Goal: Task Accomplishment & Management: Complete application form

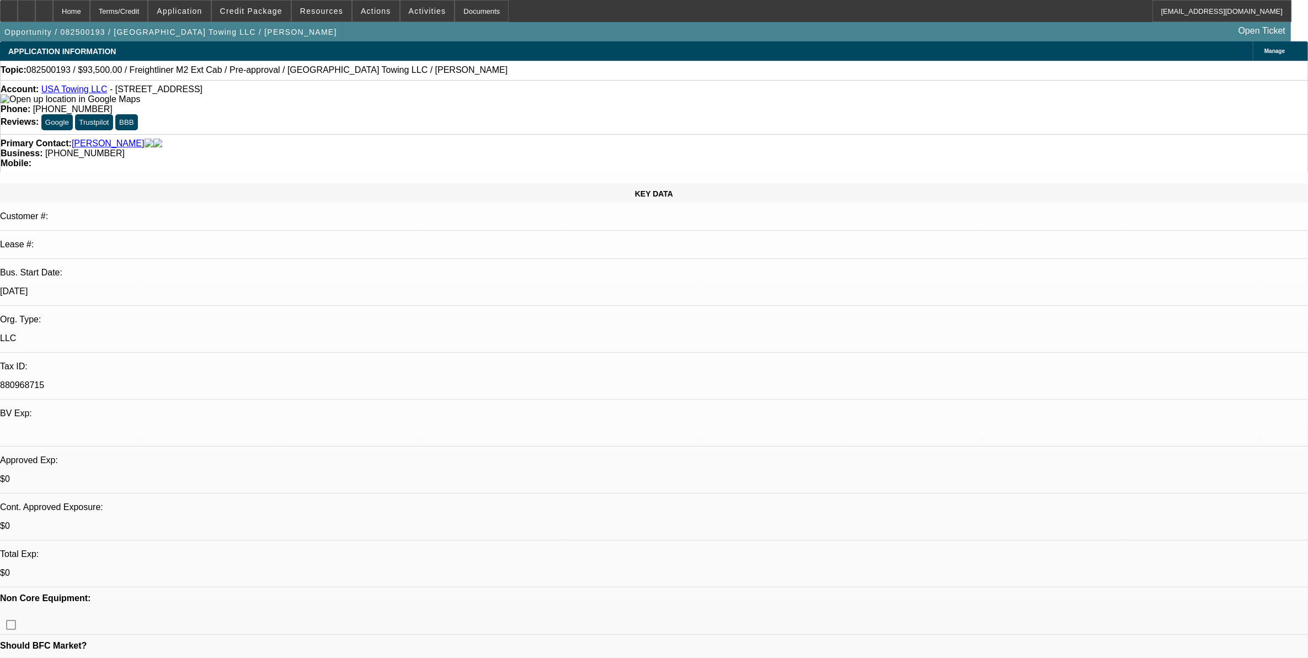
select select "0.15"
select select "0"
select select "0.1"
select select "0"
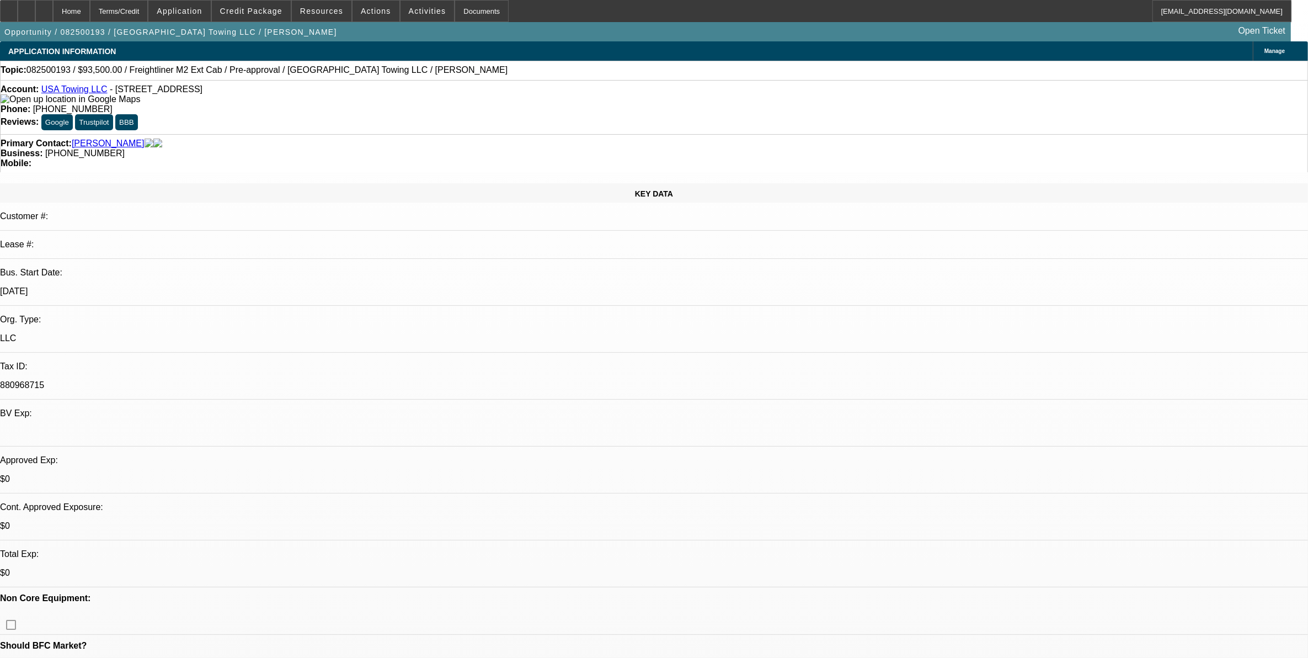
select select "0.1"
select select "0"
select select "0.1"
select select "0"
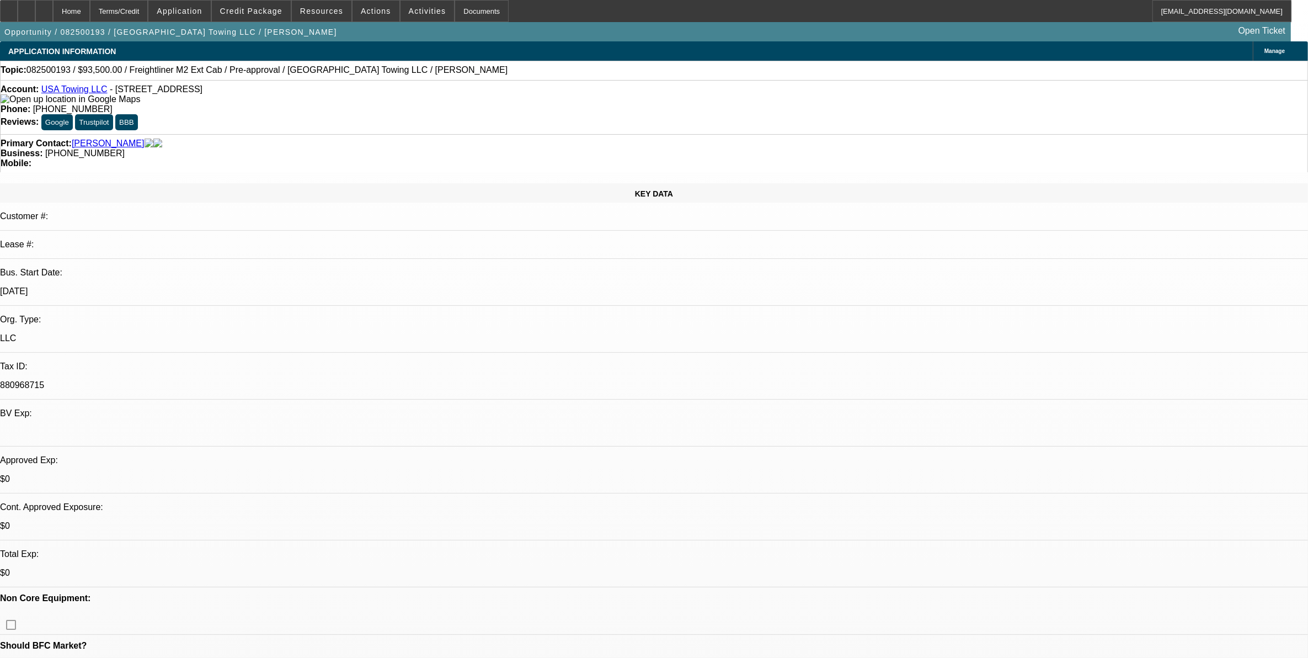
select select "0"
select select "0.1"
select select "1"
select select "3"
select select "4"
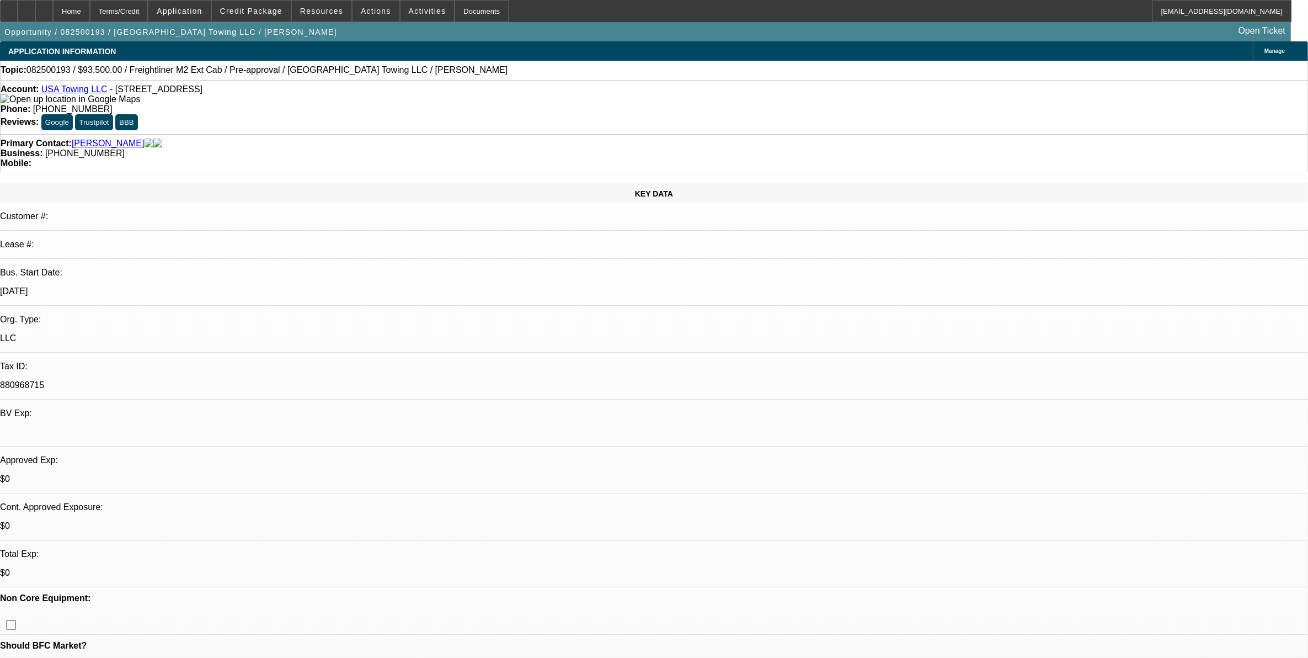
select select "1"
select select "2"
select select "4"
select select "1"
select select "3"
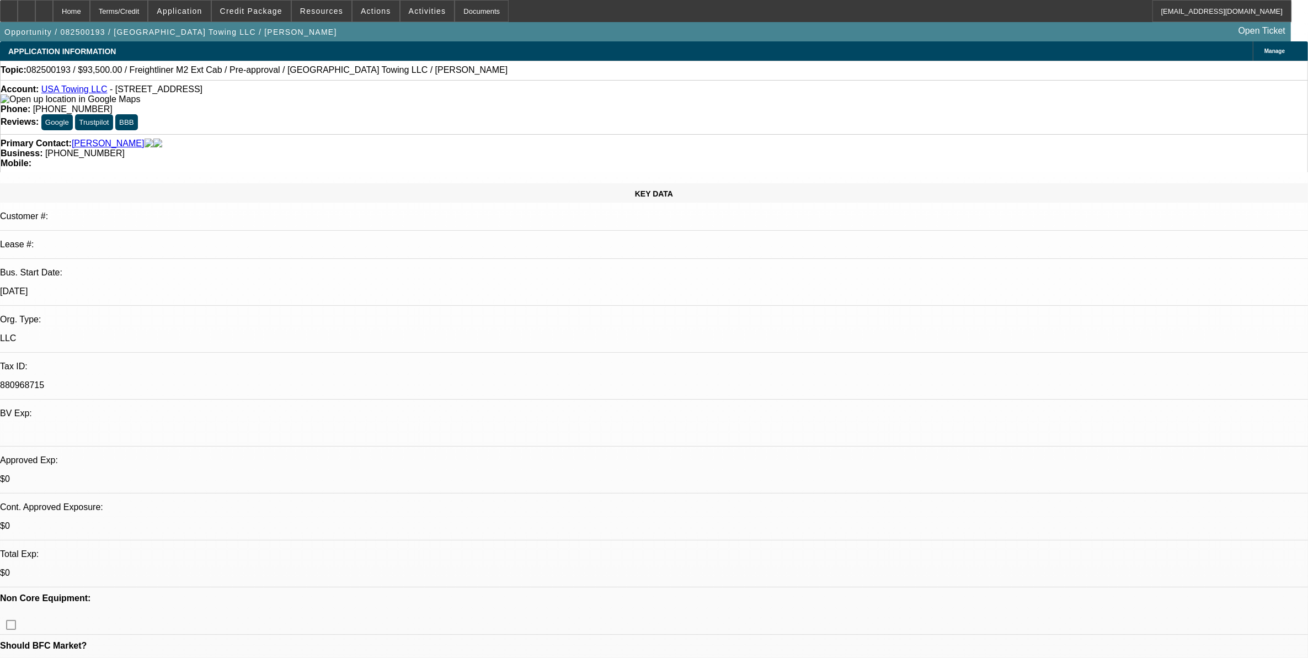
select select "4"
select select "1"
select select "3"
select select "4"
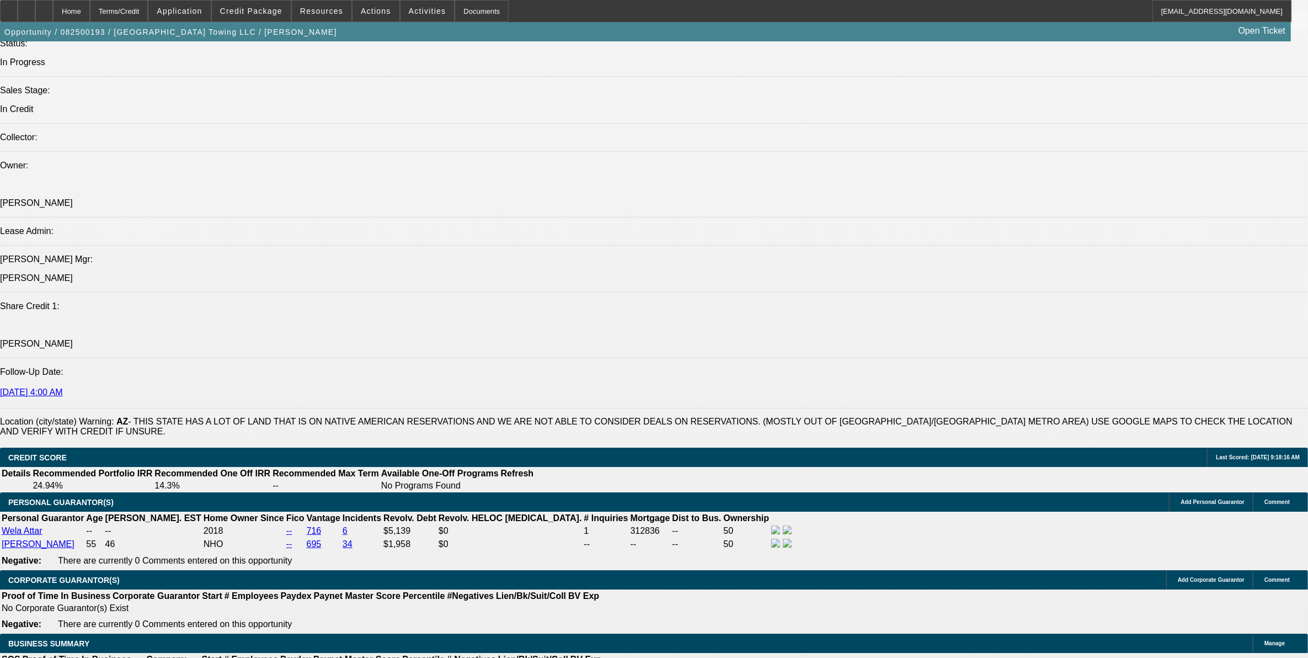
scroll to position [1448, 0]
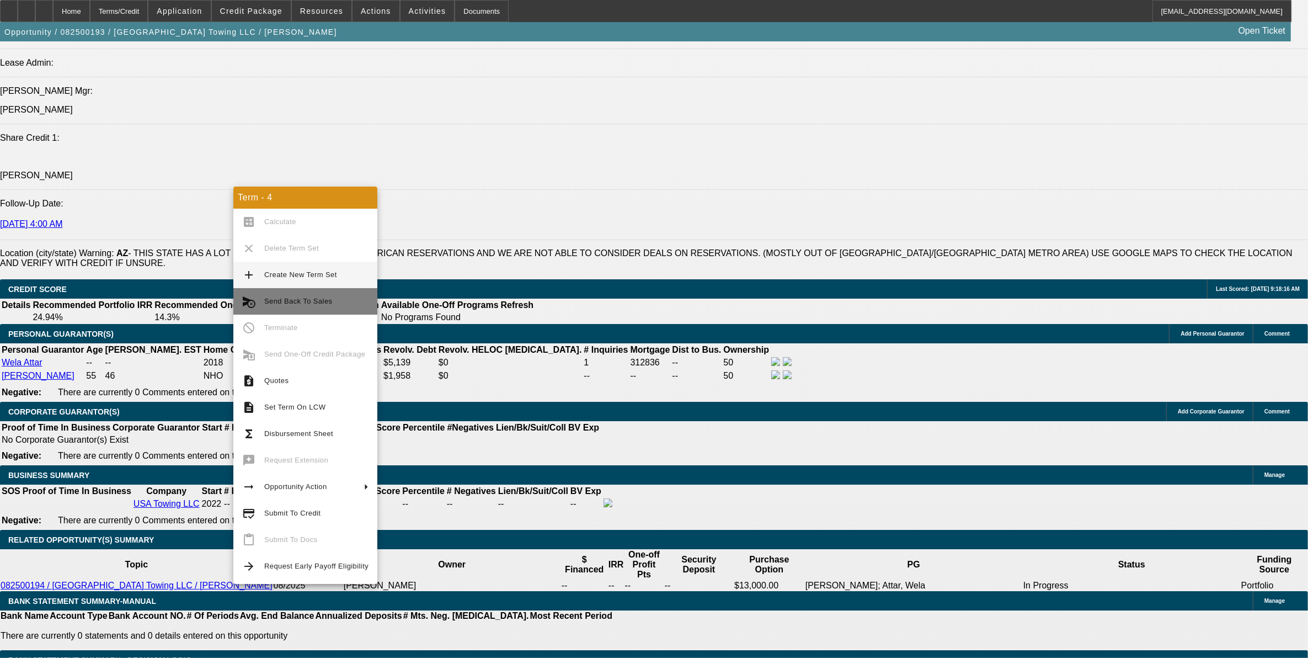
click at [307, 304] on span "Send Back To Sales" at bounding box center [298, 301] width 68 height 8
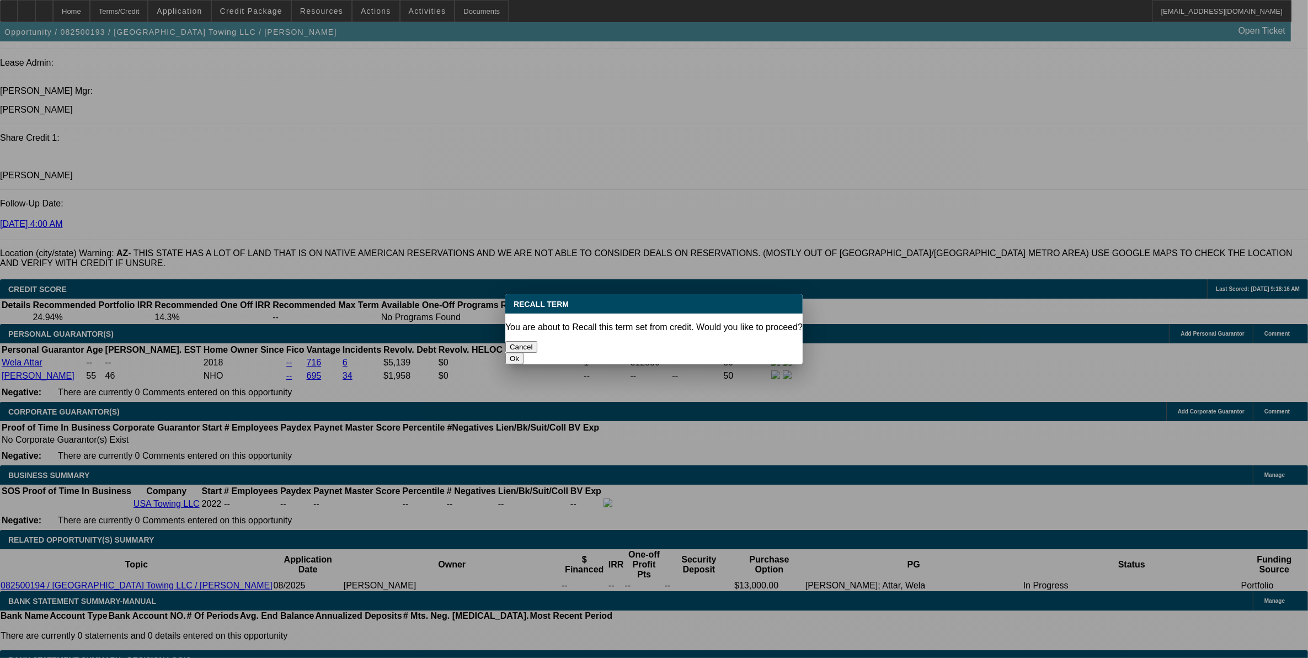
click at [524, 353] on button "Ok" at bounding box center [514, 359] width 18 height 12
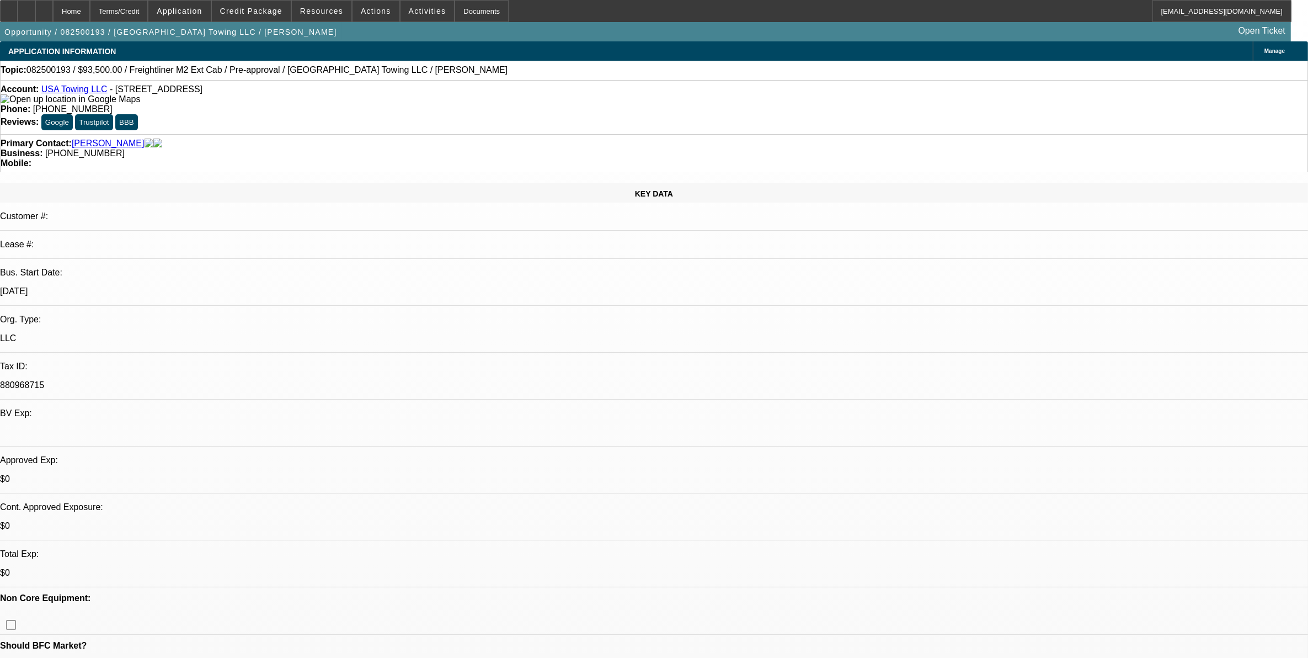
drag, startPoint x: 1187, startPoint y: 225, endPoint x: 1187, endPoint y: 233, distance: 7.7
select select "0.15"
select select "0"
select select "3"
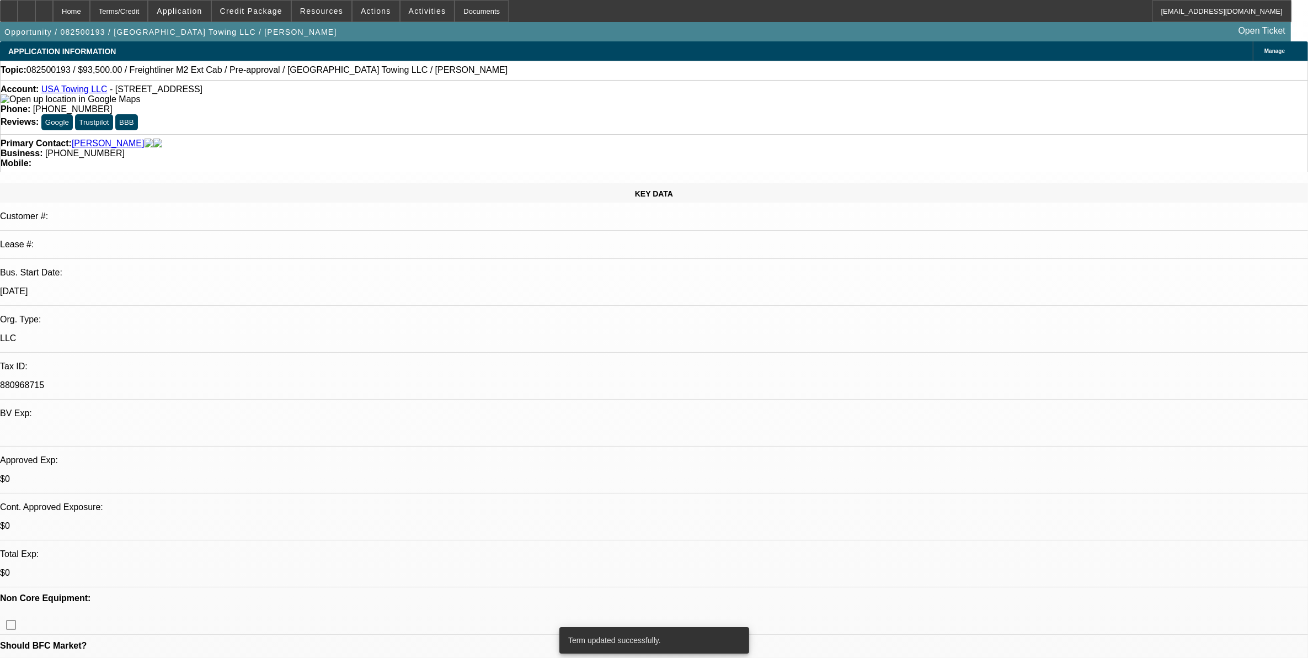
select select "0.1"
select select "4"
select select "0.15"
select select "0"
select select "3"
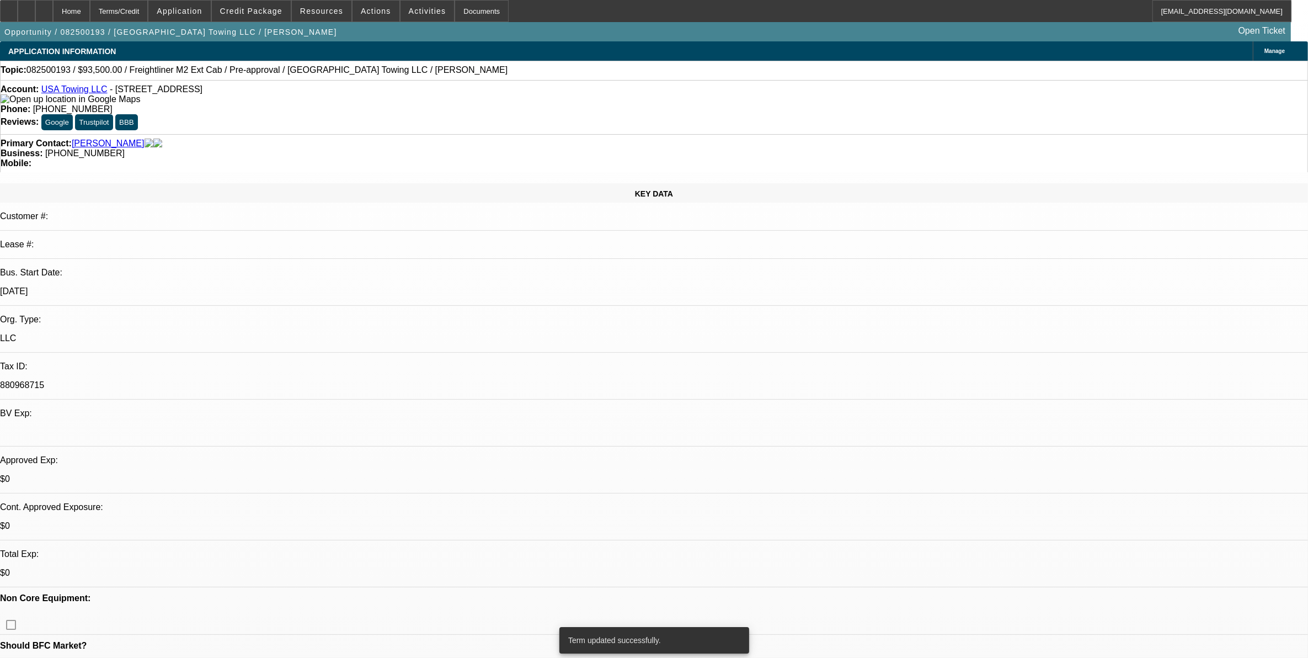
select select "0.1"
select select "4"
select select "0"
select select "2"
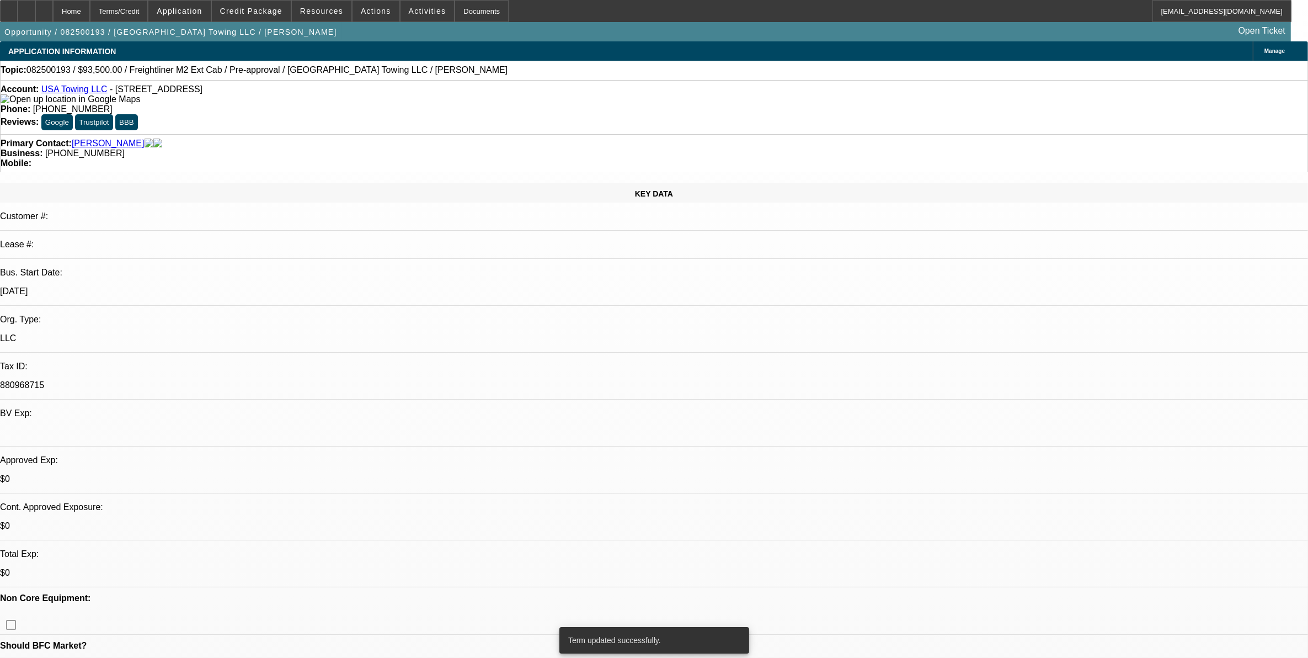
select select "0.1"
select select "4"
select select "0"
select select "3"
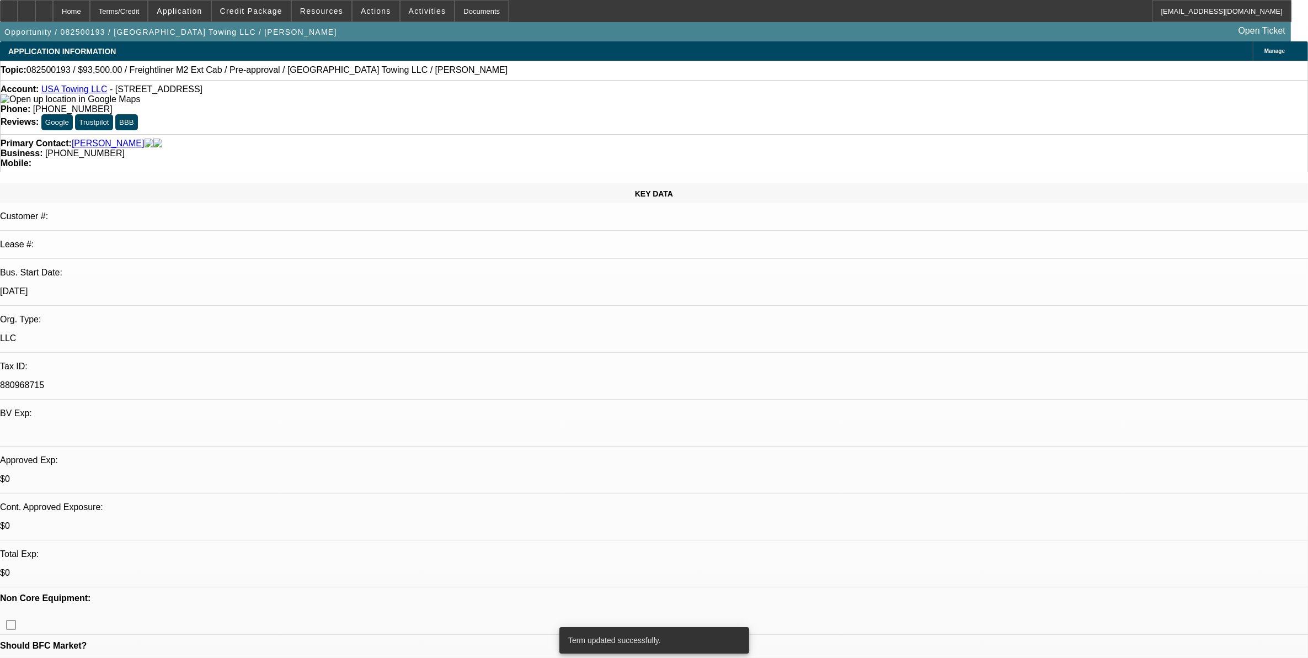
select select "0.1"
select select "4"
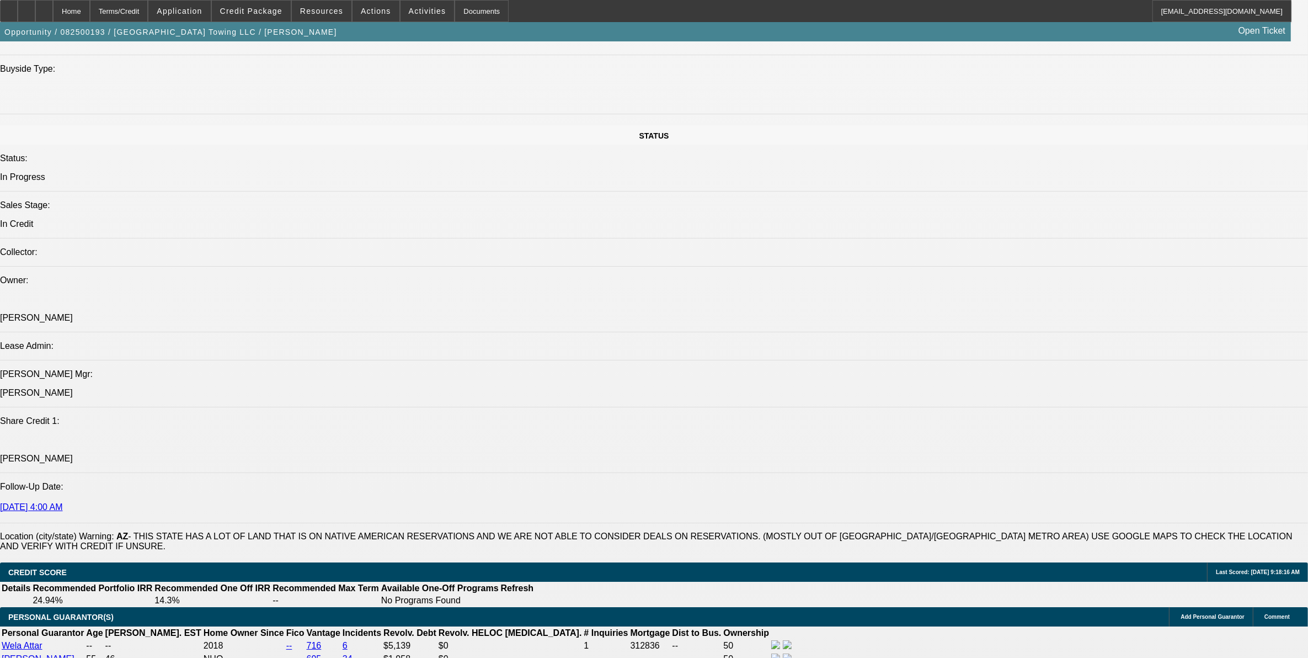
scroll to position [1310, 0]
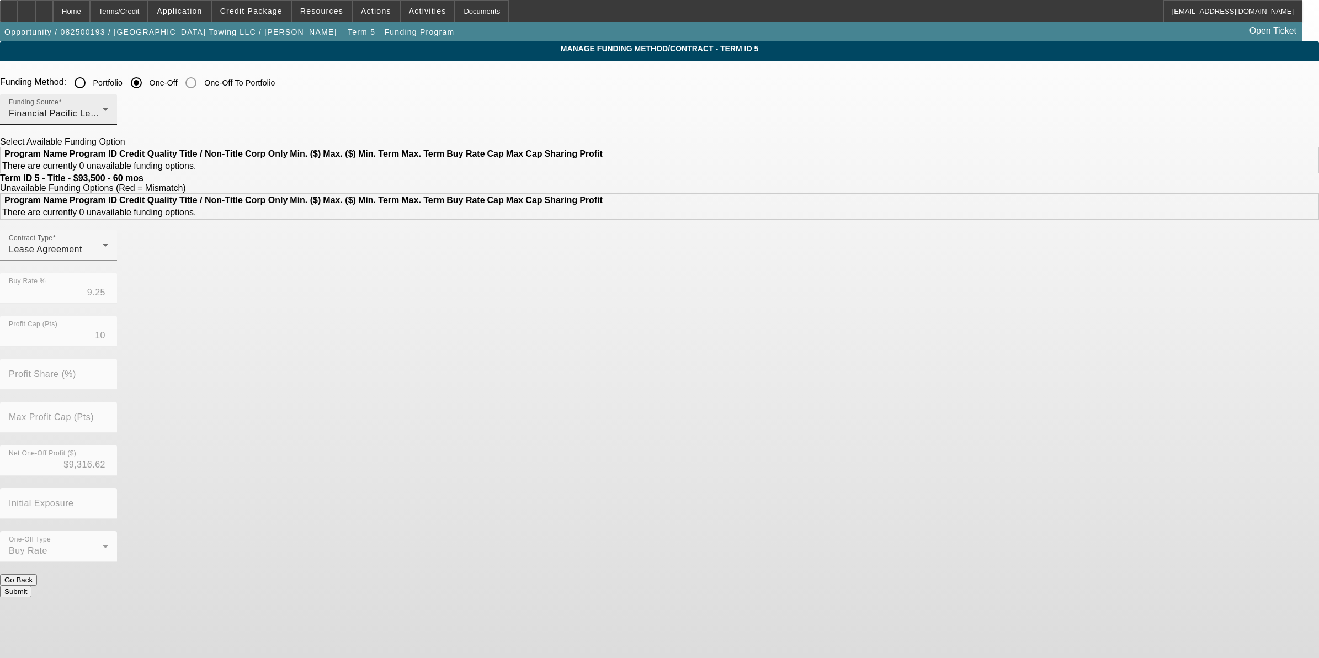
click at [103, 108] on div "Financial Pacific Leasing, Inc." at bounding box center [56, 113] width 94 height 13
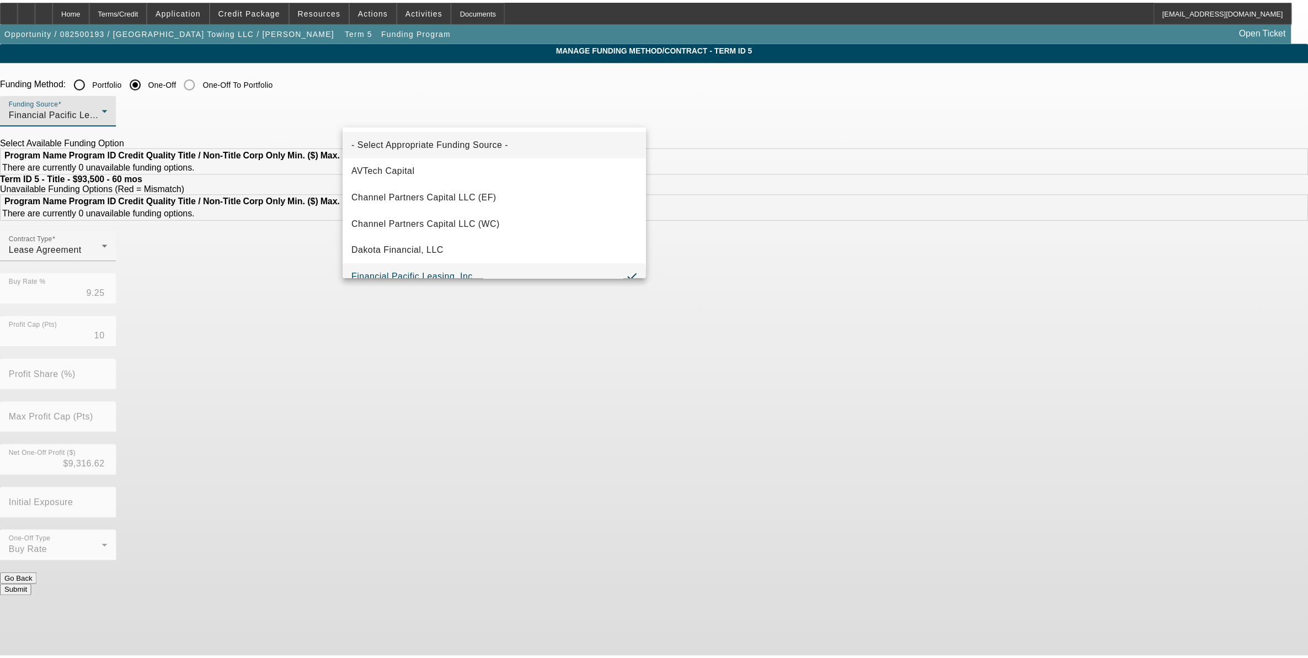
scroll to position [12, 0]
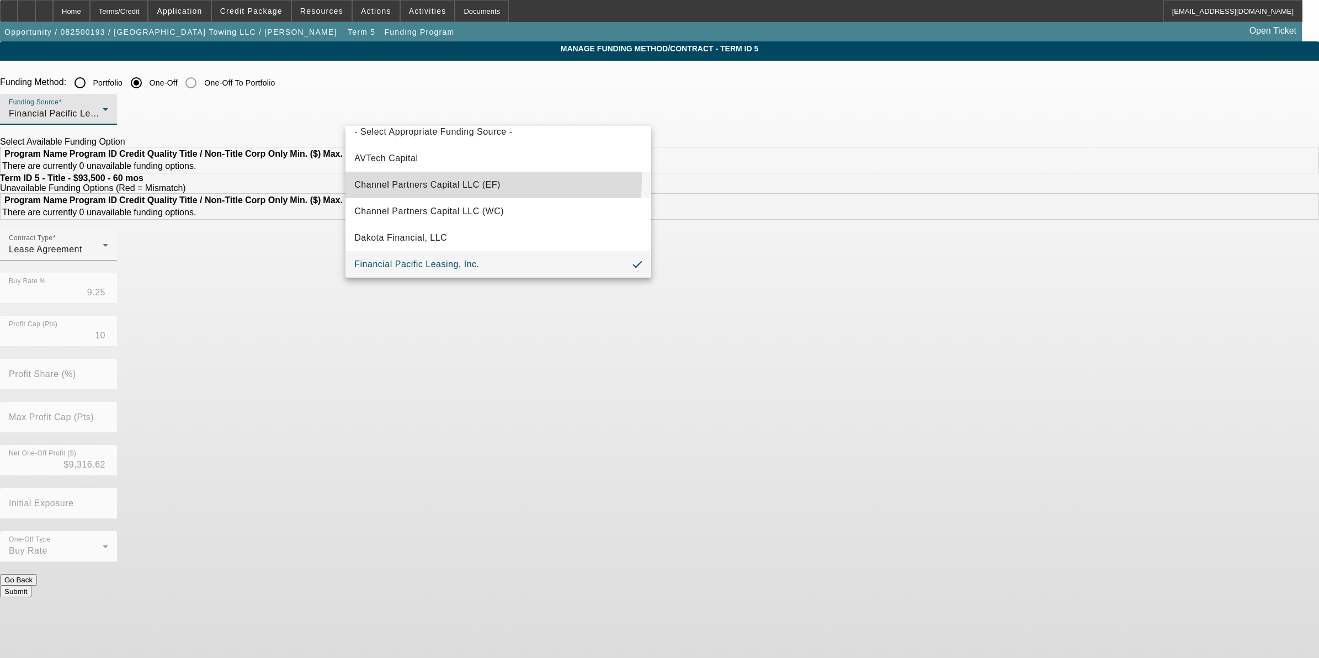
click at [440, 179] on span "Channel Partners Capital LLC (EF)" at bounding box center [427, 184] width 146 height 13
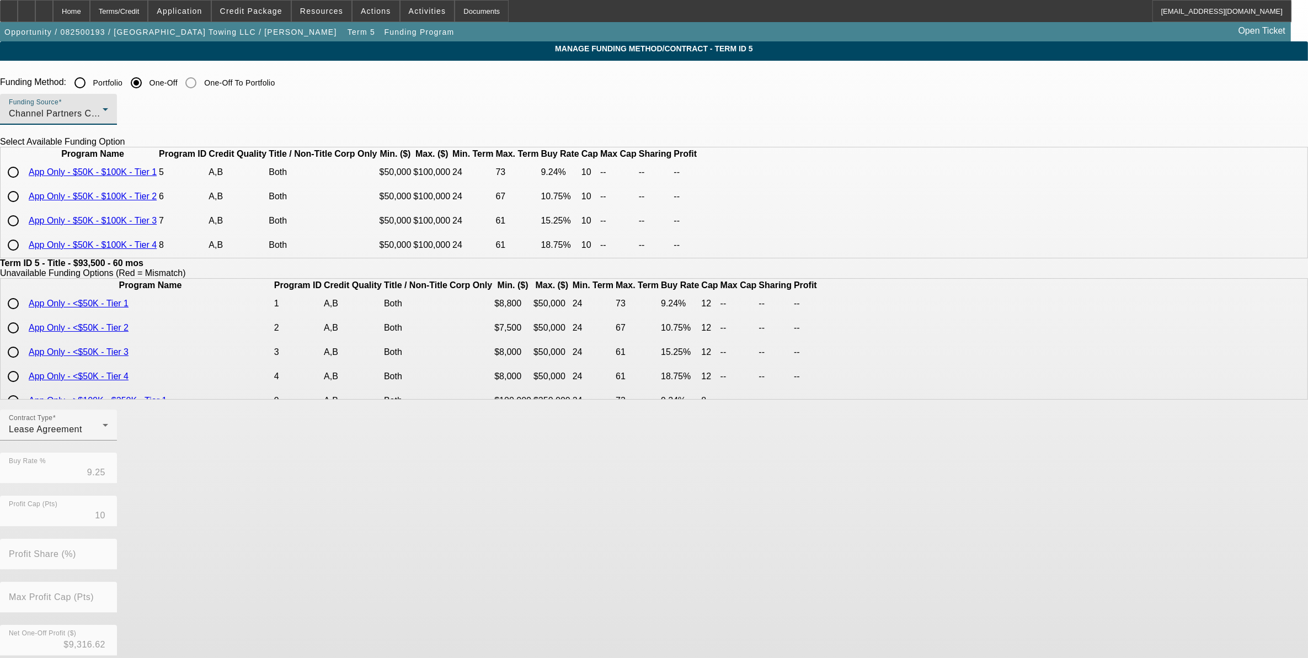
click at [24, 183] on input "radio" at bounding box center [13, 172] width 22 height 22
radio input "true"
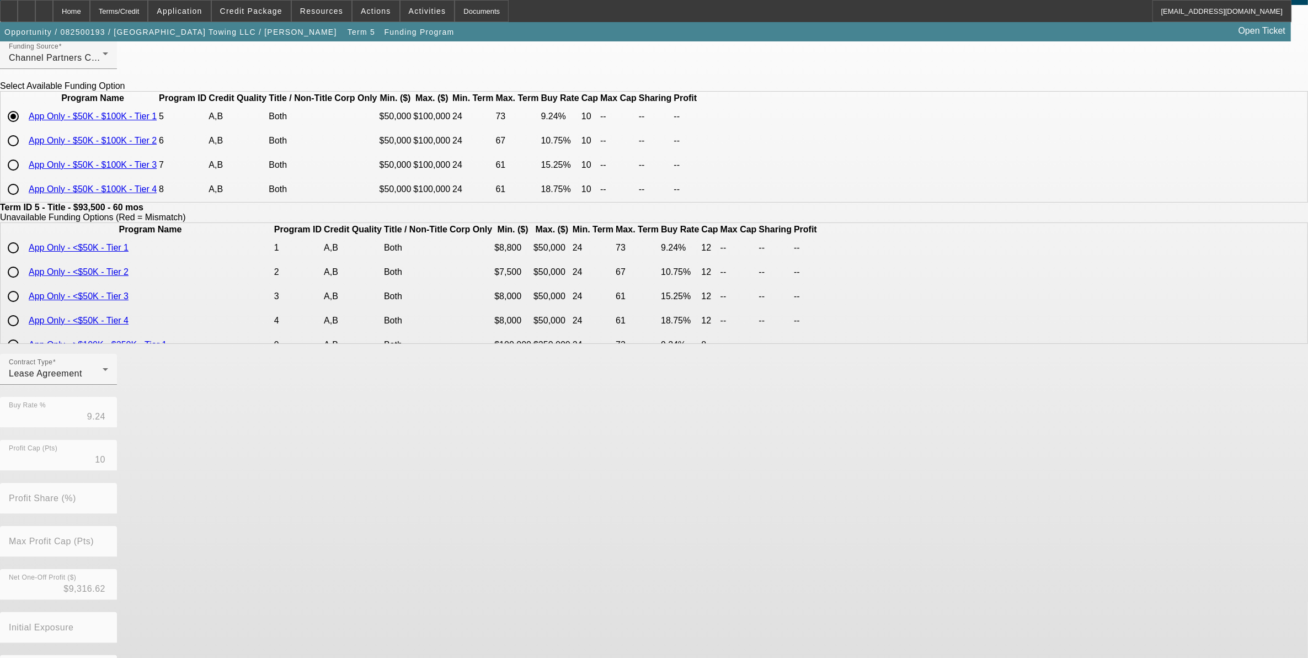
scroll to position [108, 0]
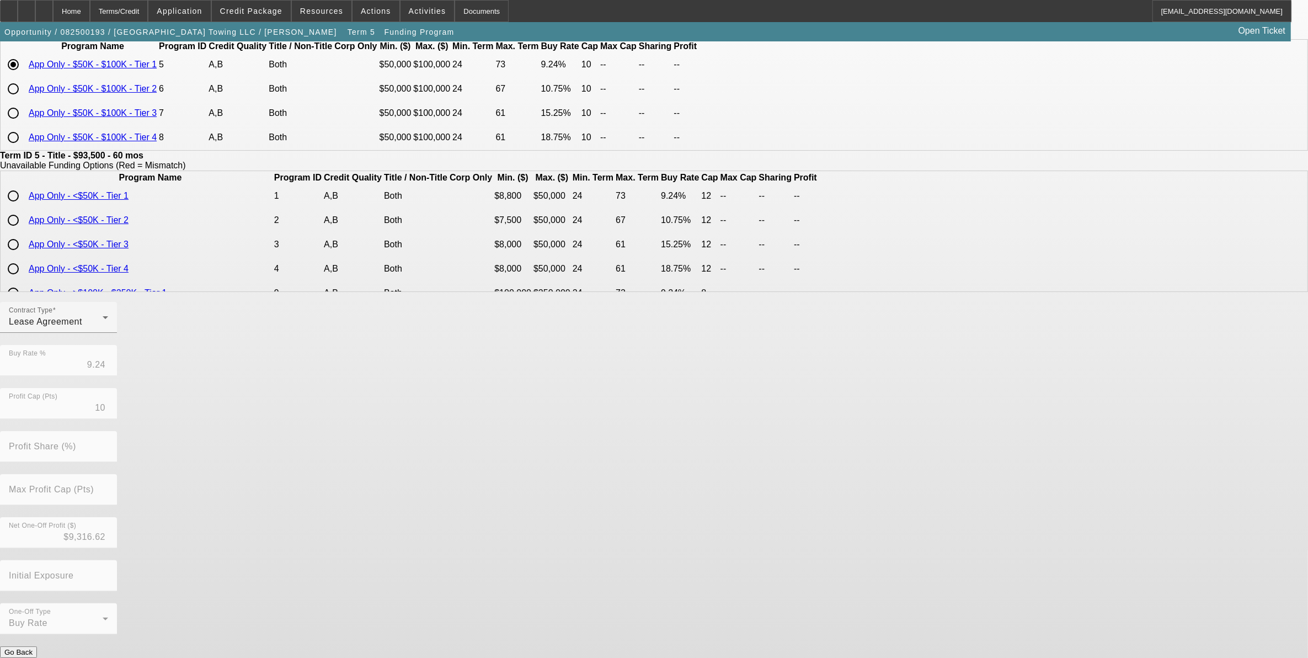
click at [31, 657] on button "Submit" at bounding box center [15, 664] width 31 height 12
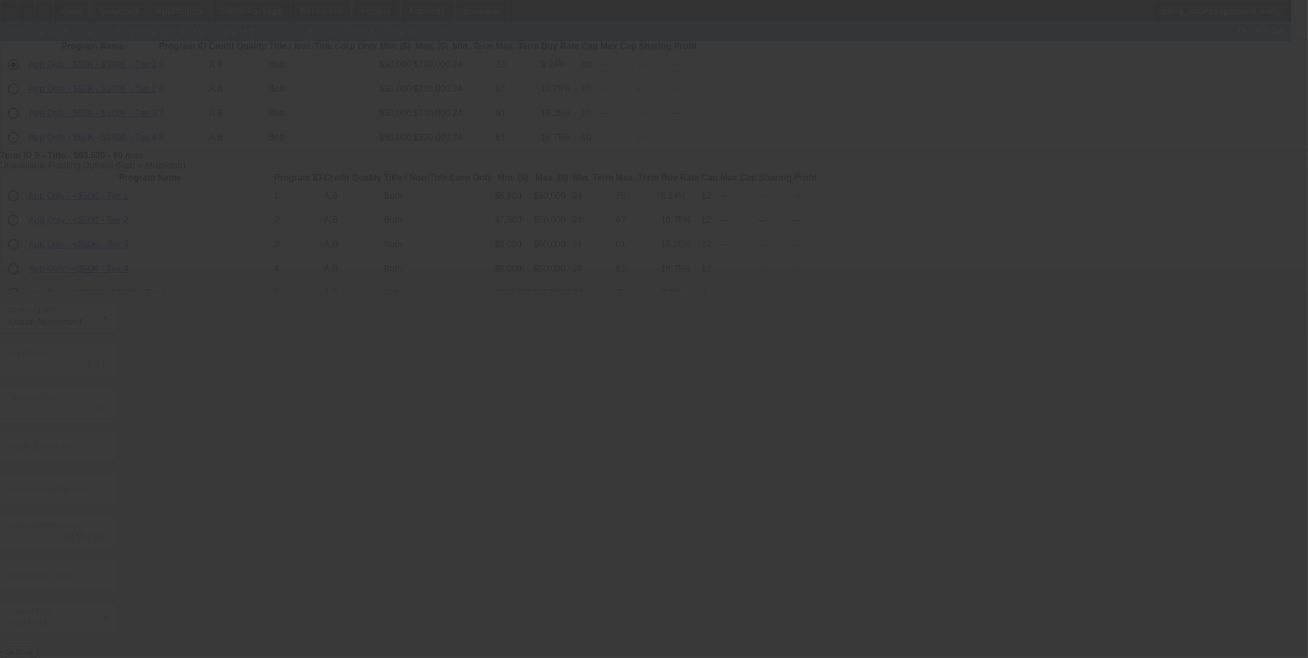
type input "9.25"
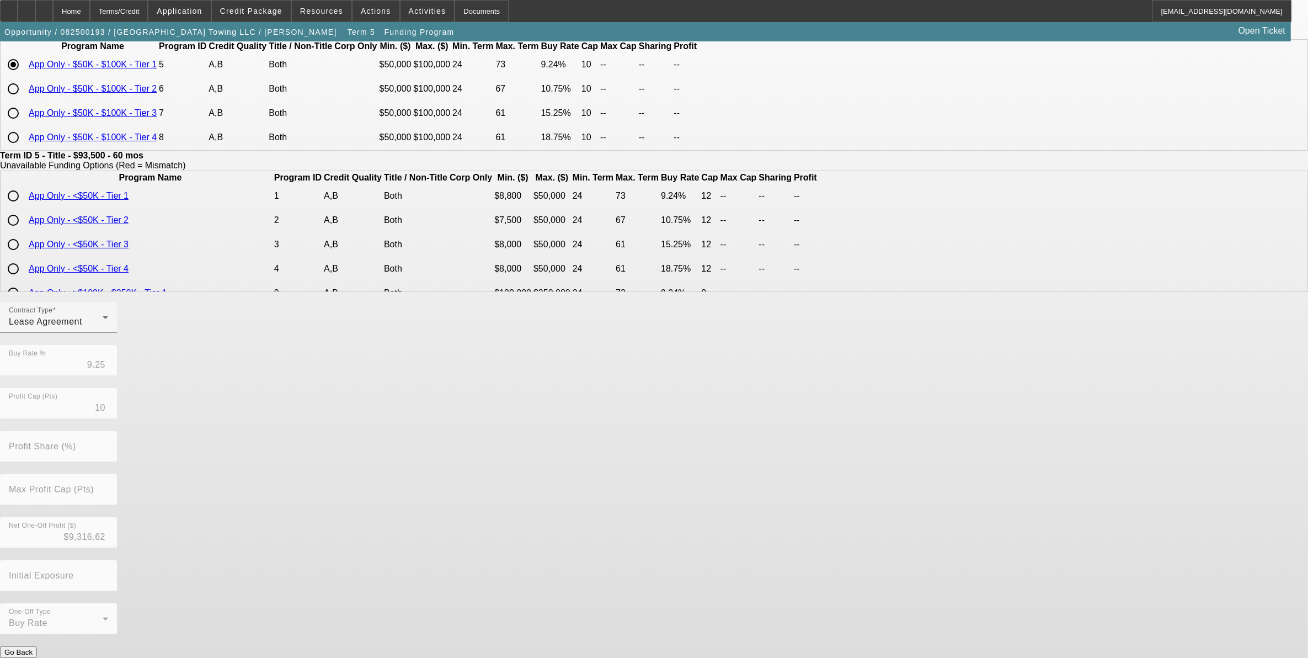
scroll to position [0, 0]
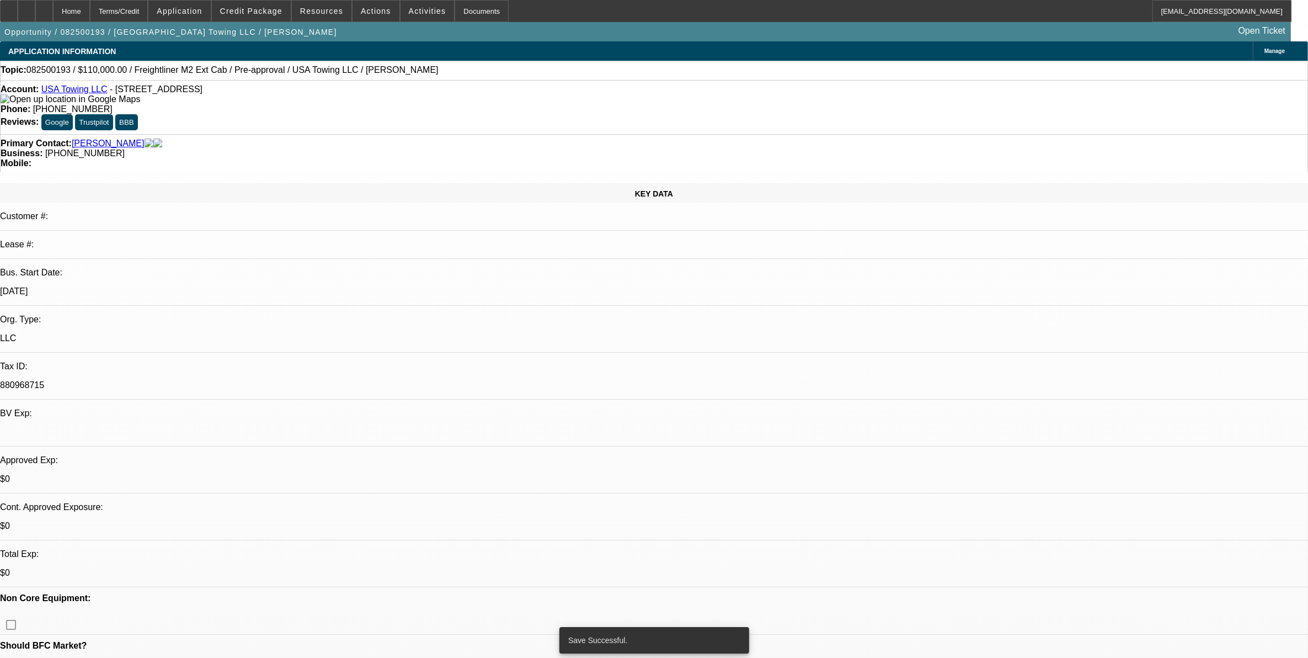
select select "0.15"
select select "0"
select select "3"
select select "0.1"
select select "4"
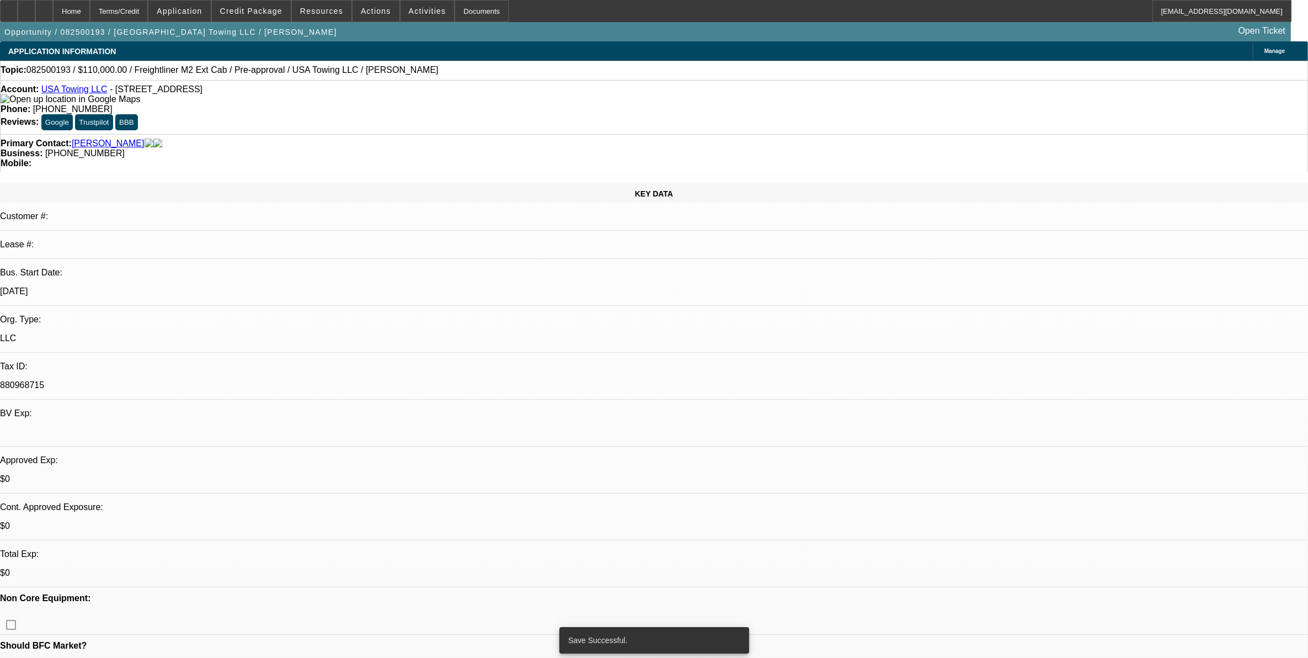
select select "0.15"
select select "0"
select select "3"
select select "0.1"
select select "4"
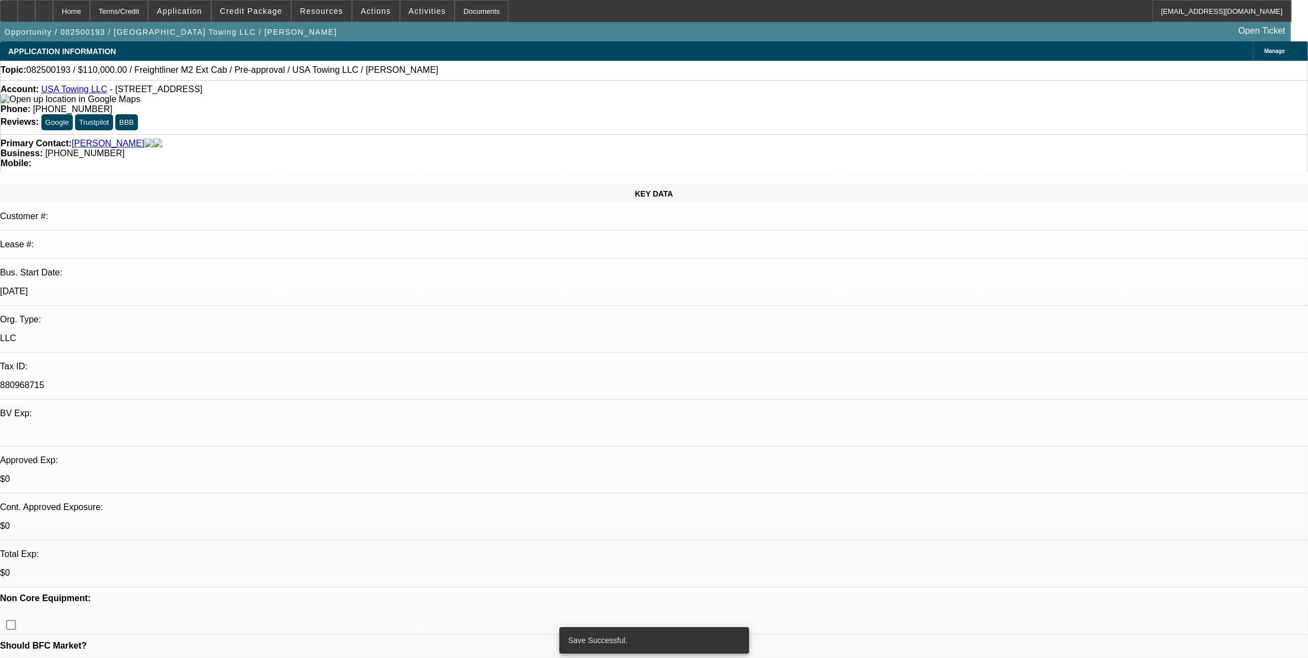
select select "0"
select select "2"
select select "0.1"
select select "4"
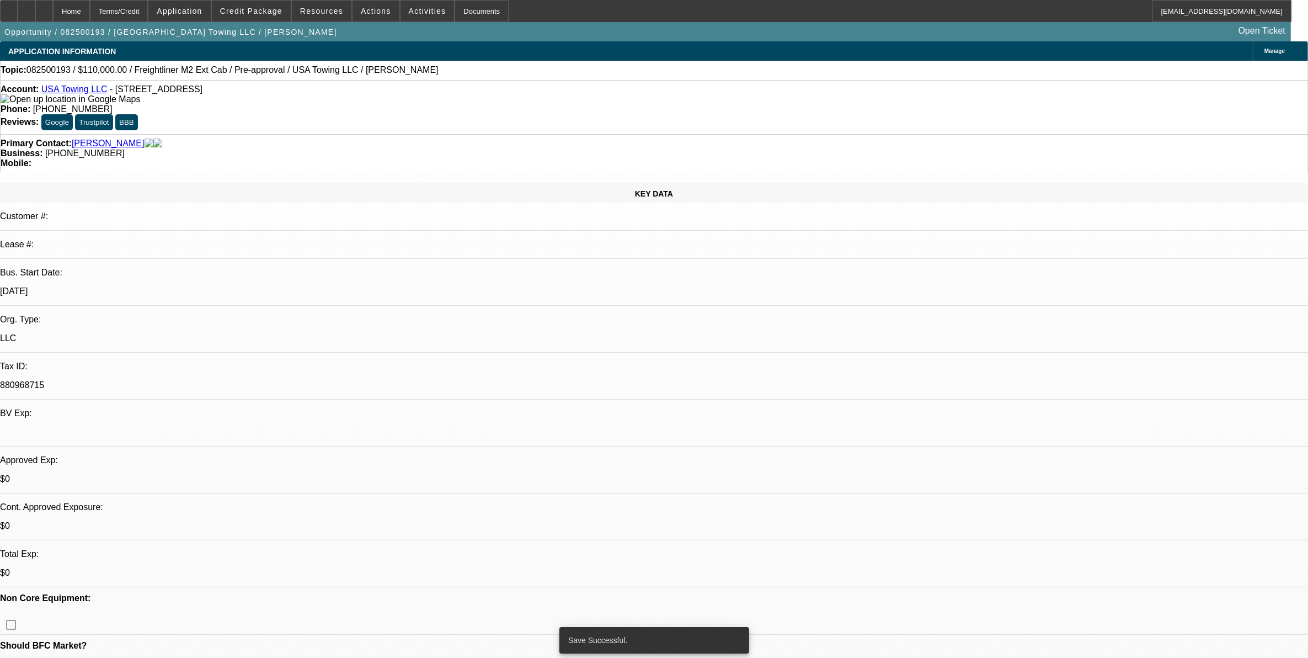
select select "0"
select select "3"
select select "0.1"
select select "4"
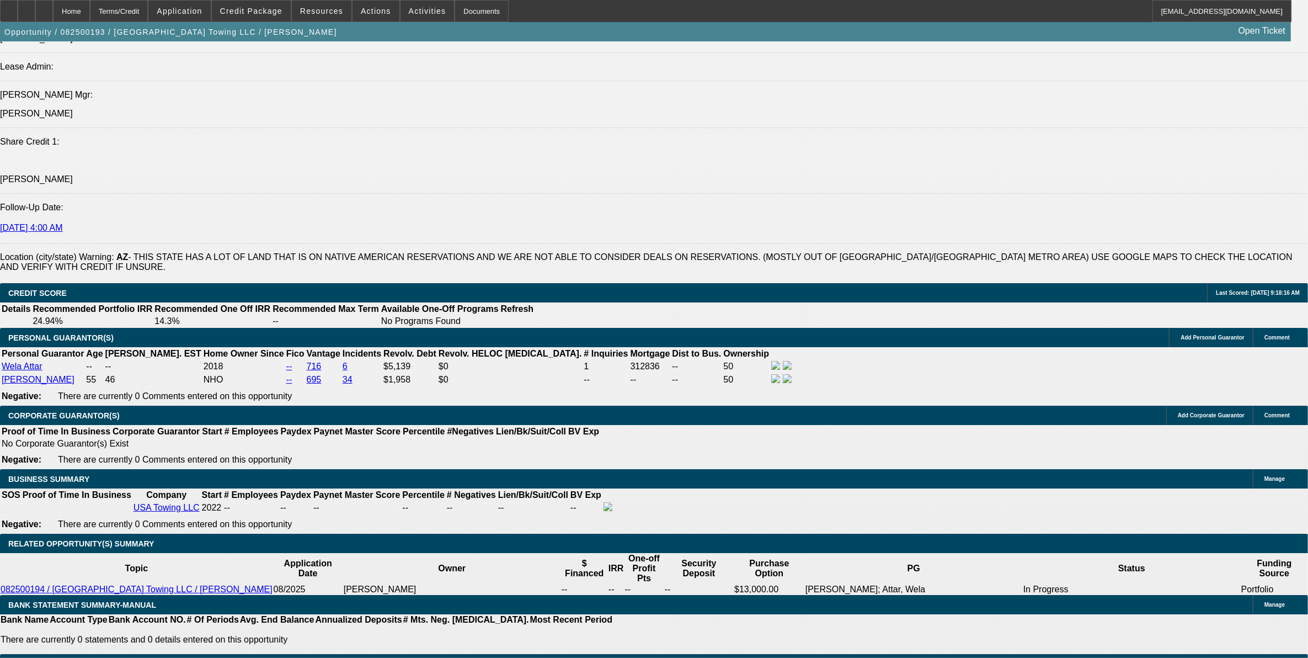
scroll to position [1241, 0]
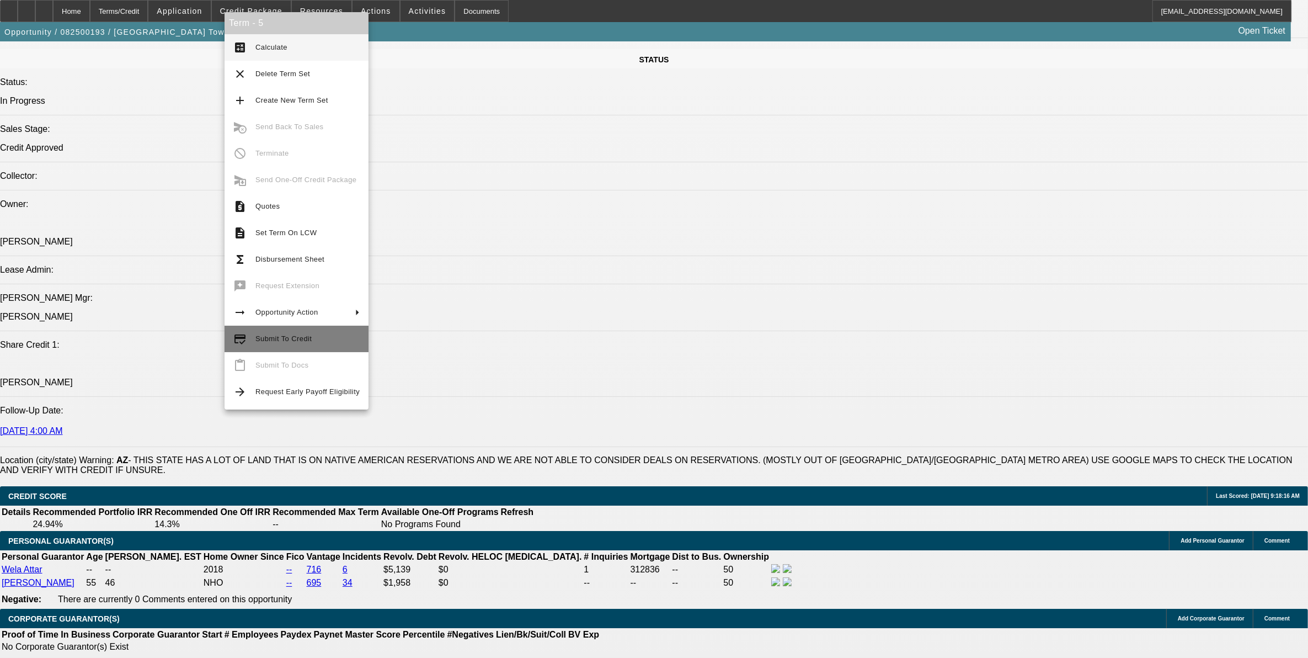
click at [290, 340] on span "Submit To Credit" at bounding box center [283, 338] width 56 height 8
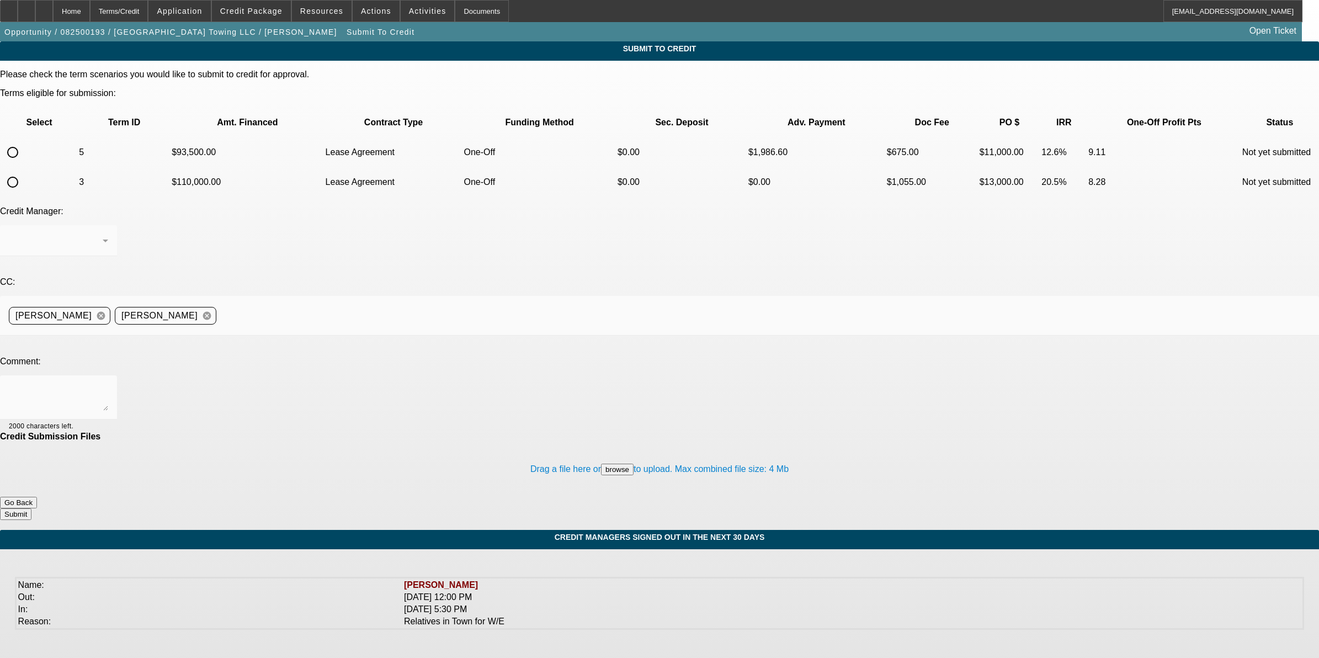
click at [24, 141] on input "radio" at bounding box center [13, 152] width 22 height 22
radio input "true"
click at [108, 384] on textarea at bounding box center [58, 397] width 99 height 26
type textarea "Please ok to CPEF. Thanks"
click at [31, 508] on button "Submit" at bounding box center [15, 514] width 31 height 12
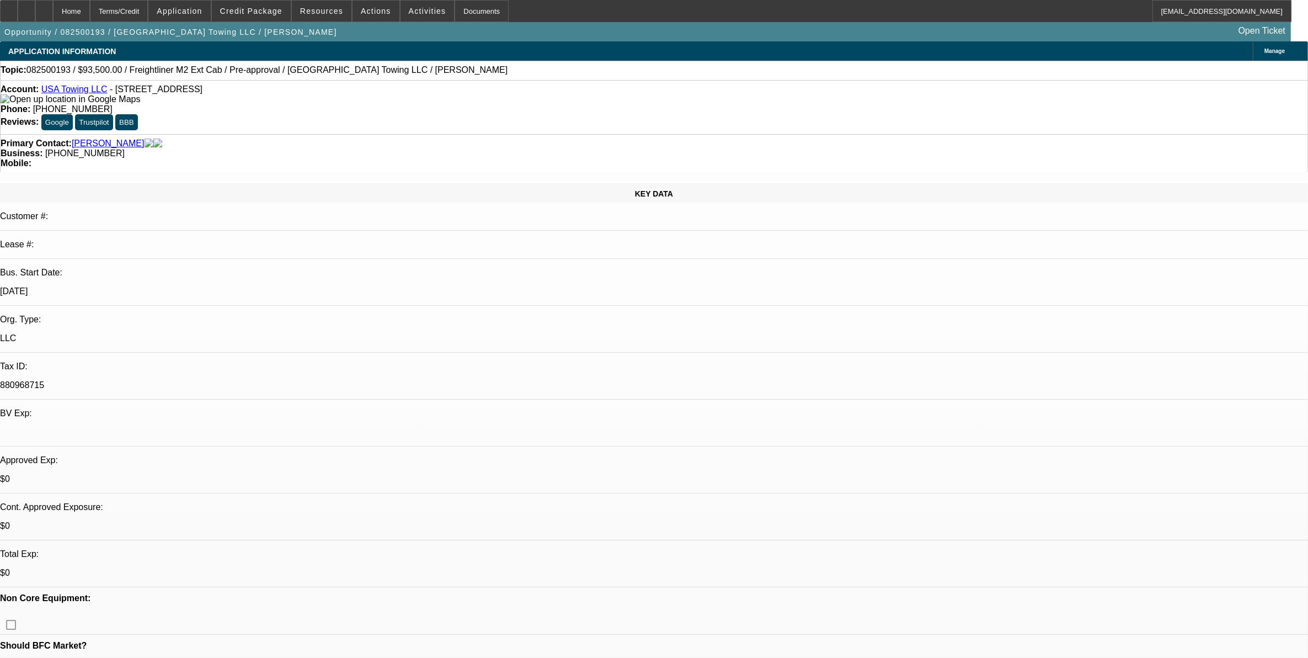
select select "0.15"
select select "0"
select select "3"
select select "0.1"
select select "4"
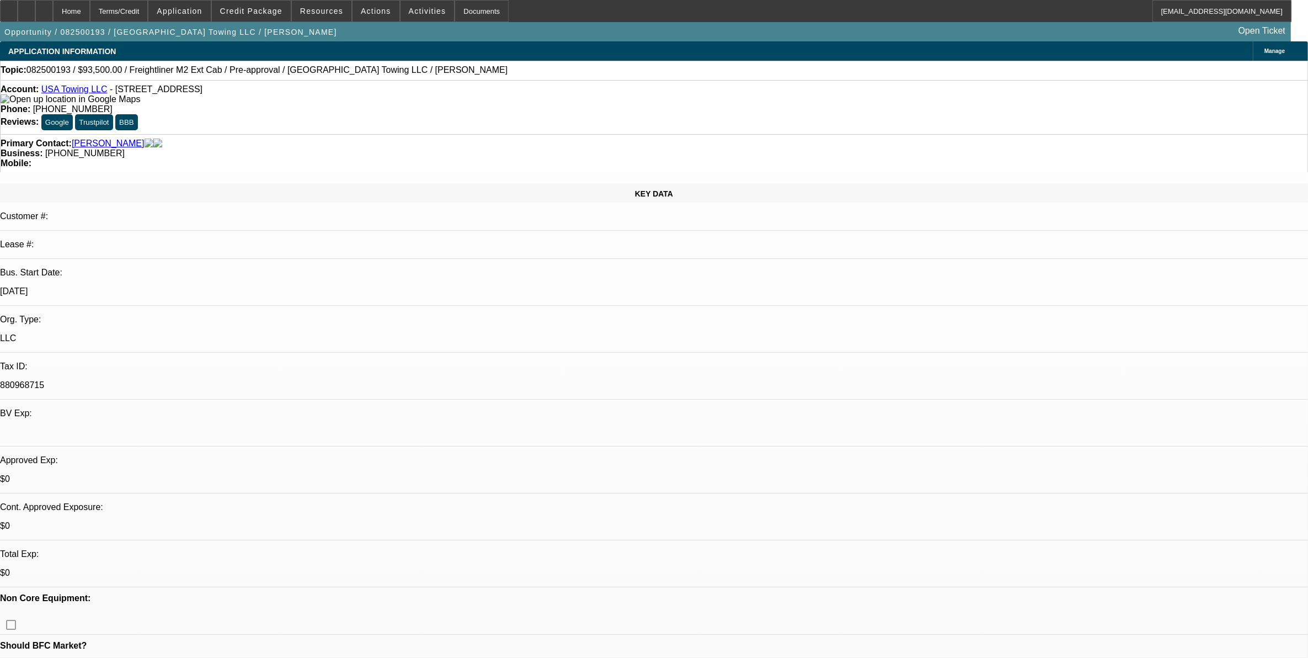
select select "0.15"
select select "0"
select select "3"
select select "0.1"
select select "4"
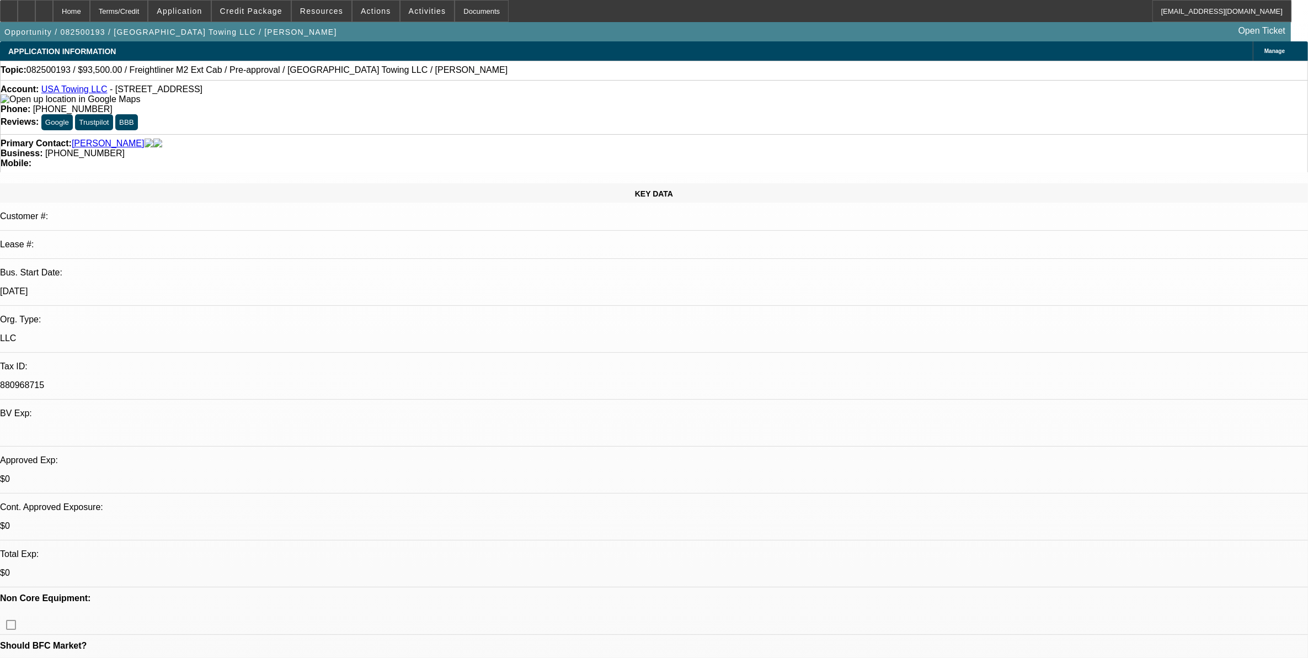
select select "0"
select select "2"
select select "0.1"
select select "4"
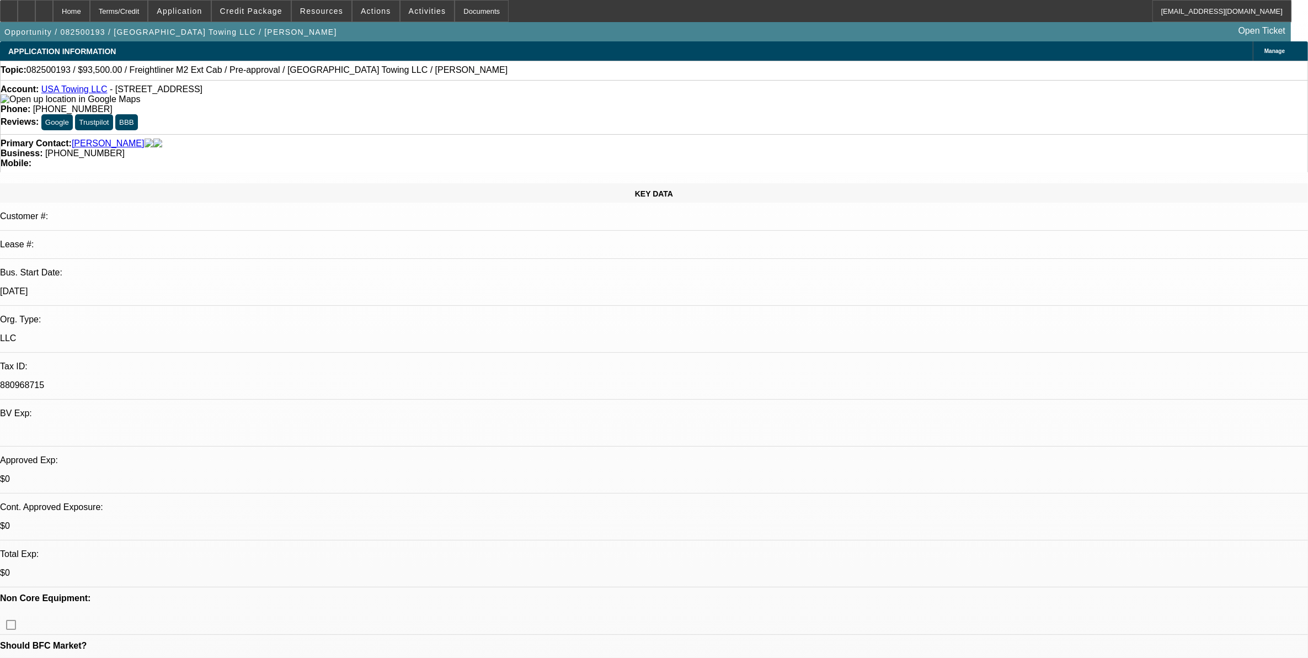
select select "0"
select select "3"
select select "0.1"
select select "4"
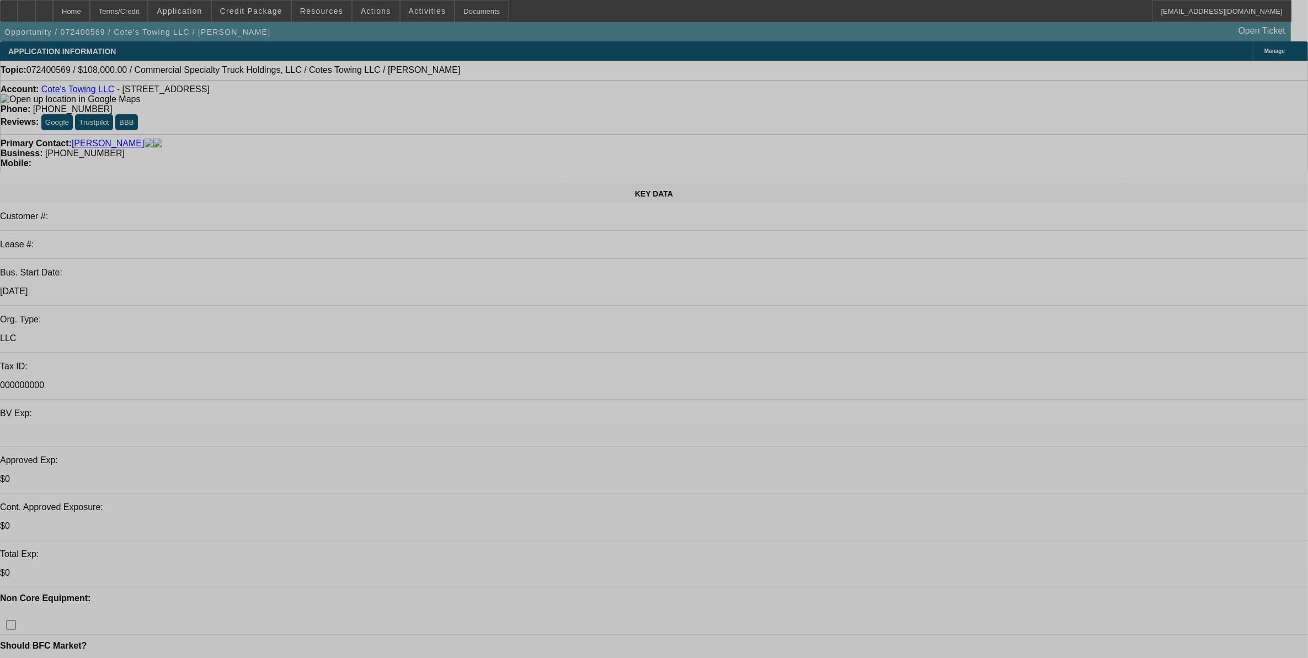
select select "0"
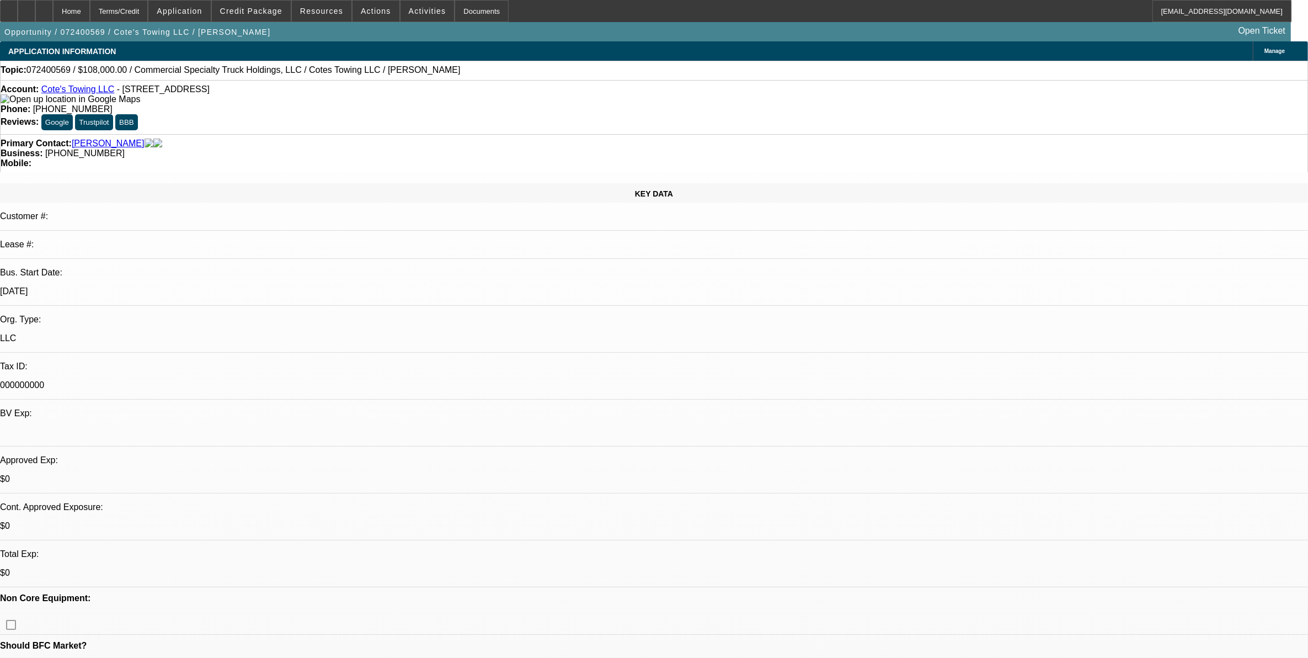
select select "0"
select select "2"
select select "0"
select select "6"
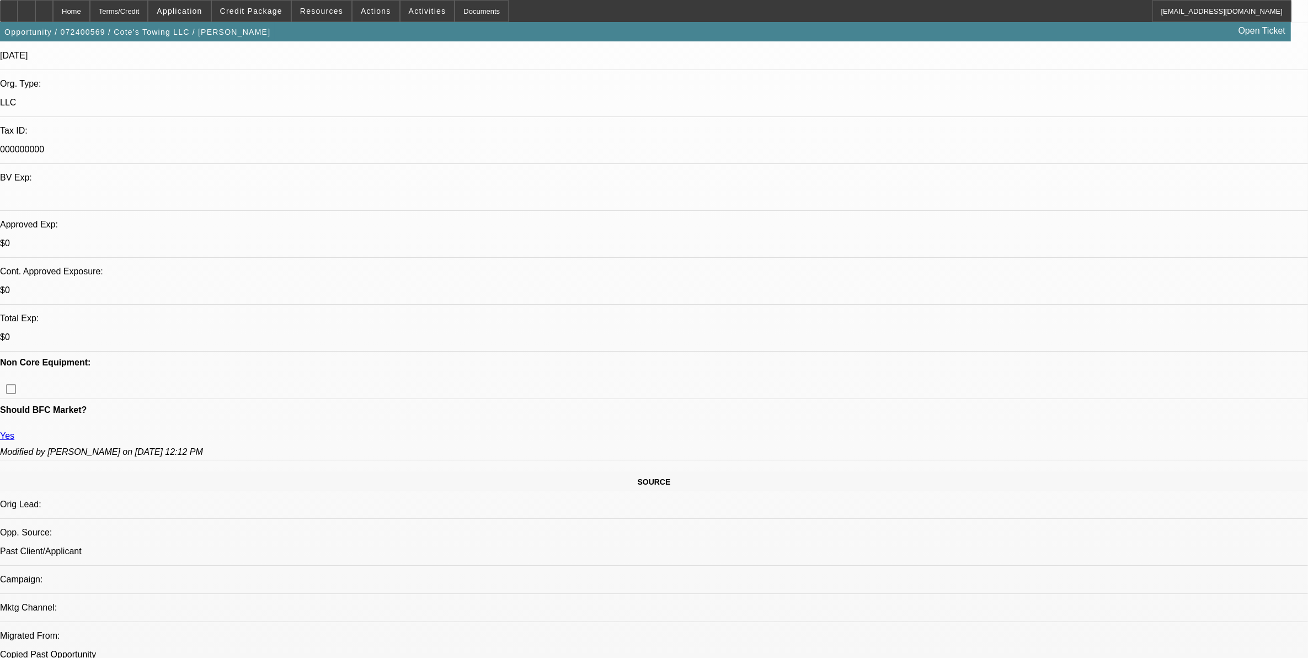
scroll to position [207, 0]
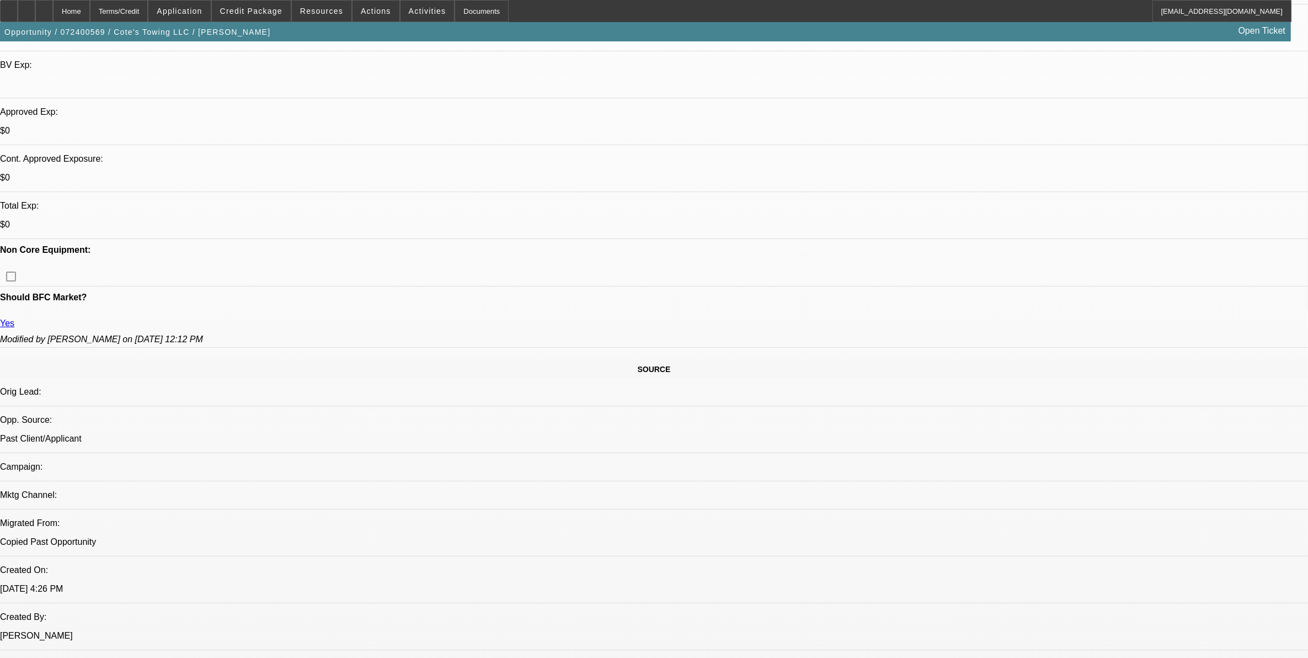
scroll to position [345, 0]
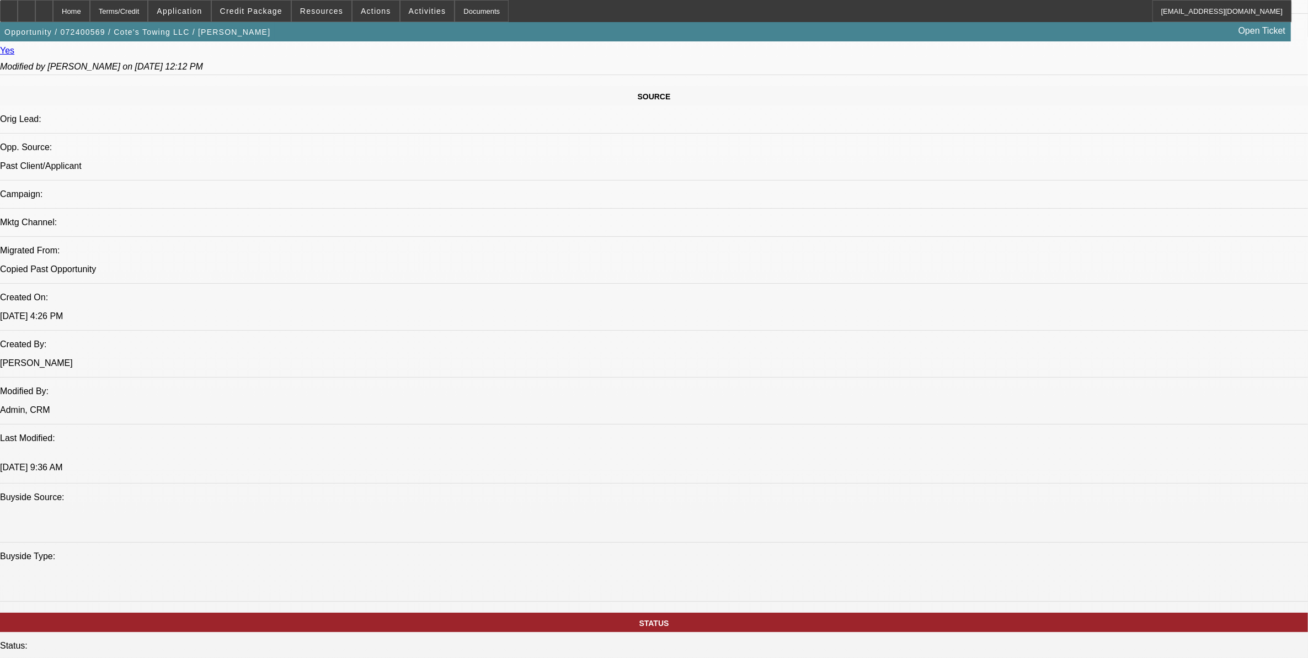
scroll to position [207, 0]
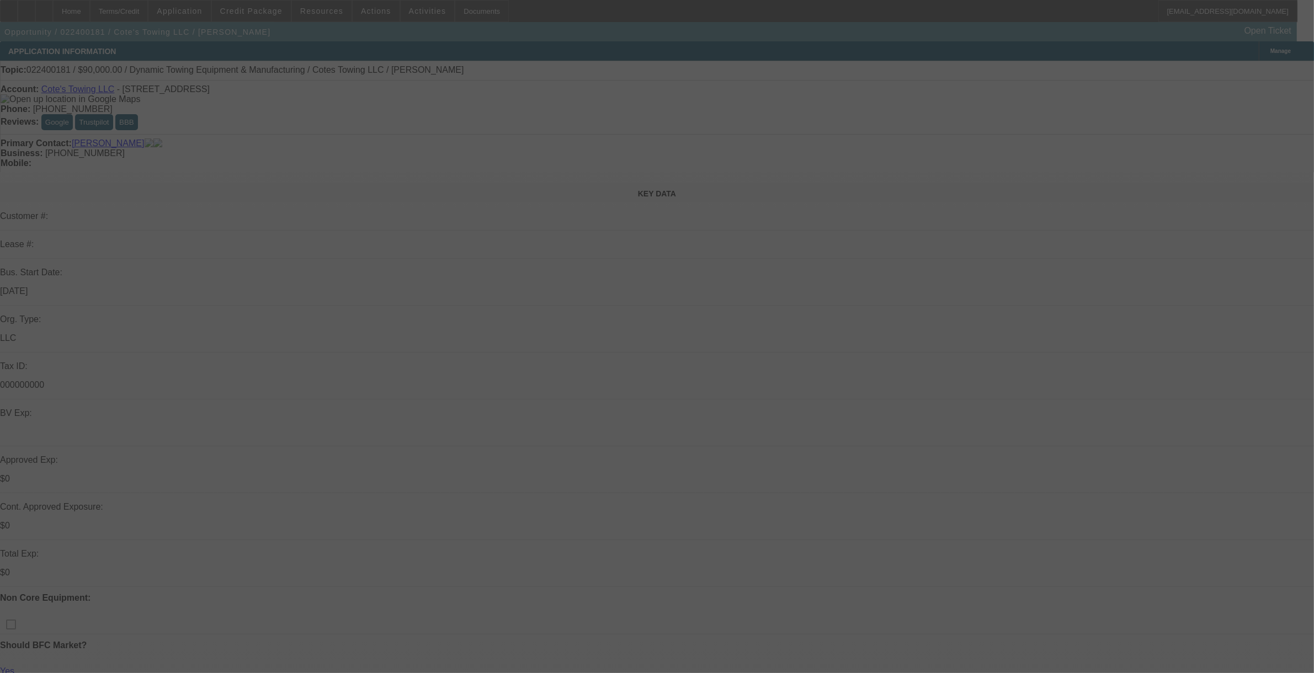
select select "0"
select select "2"
select select "0.1"
select select "4"
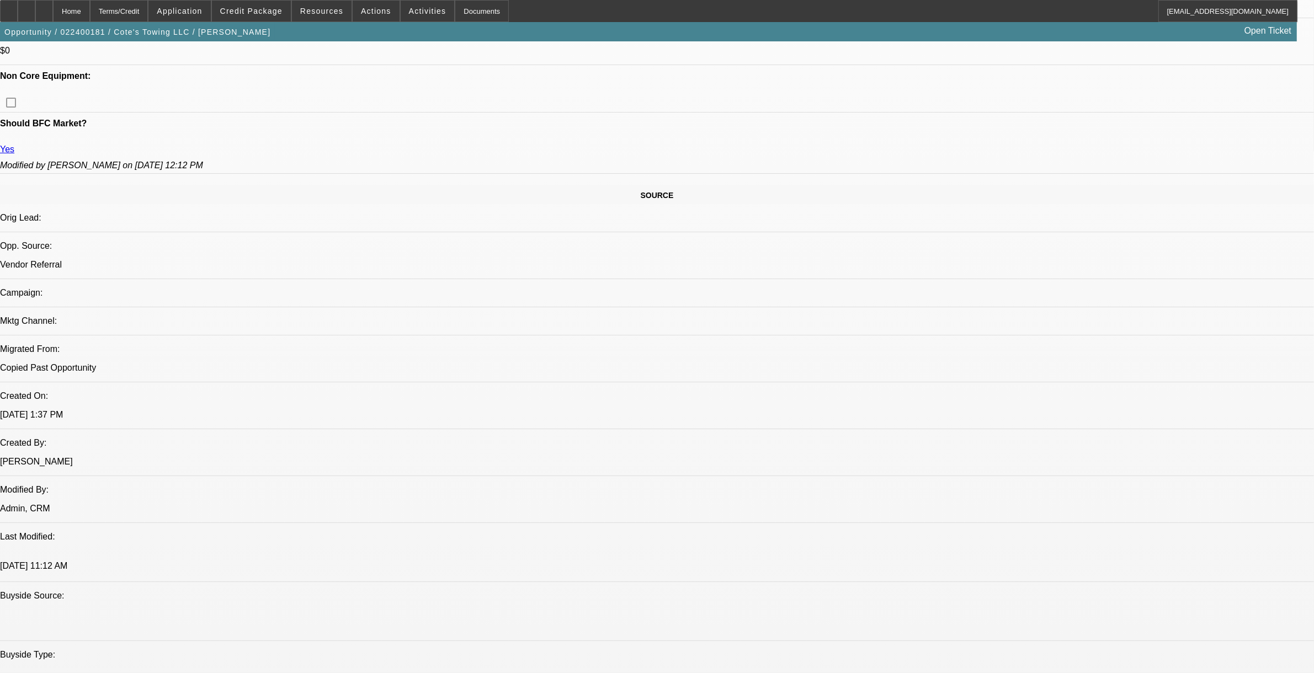
scroll to position [552, 0]
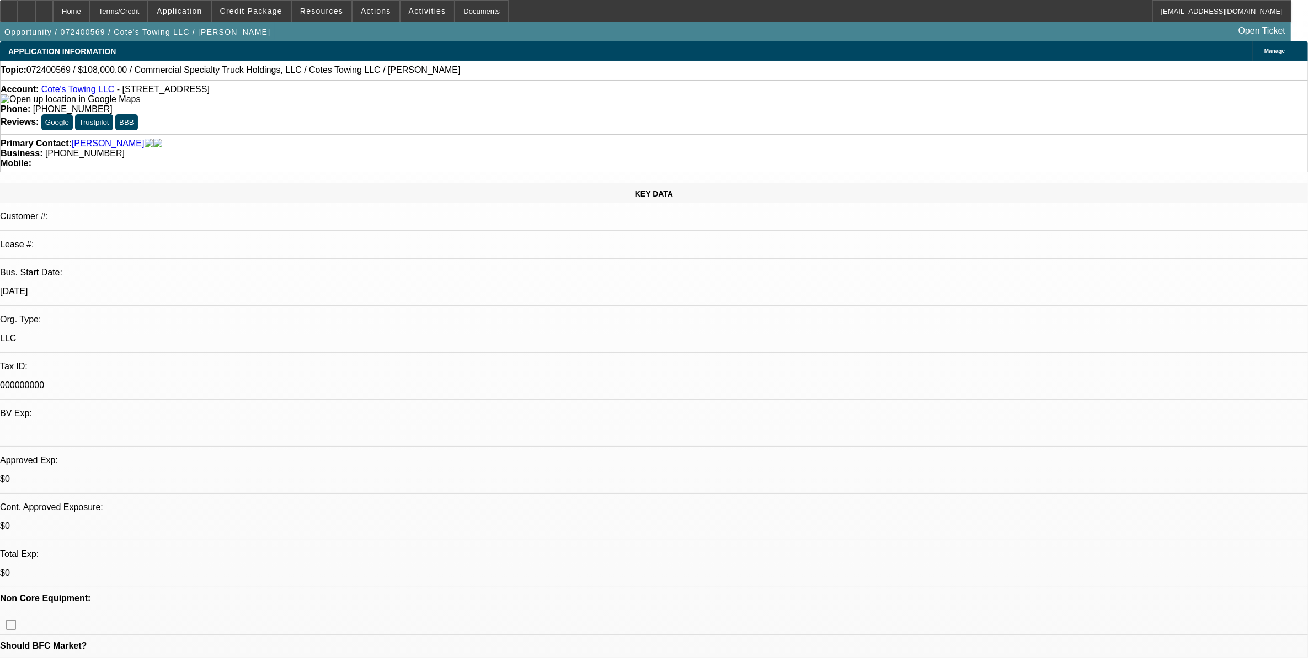
select select "0"
select select "1"
select select "2"
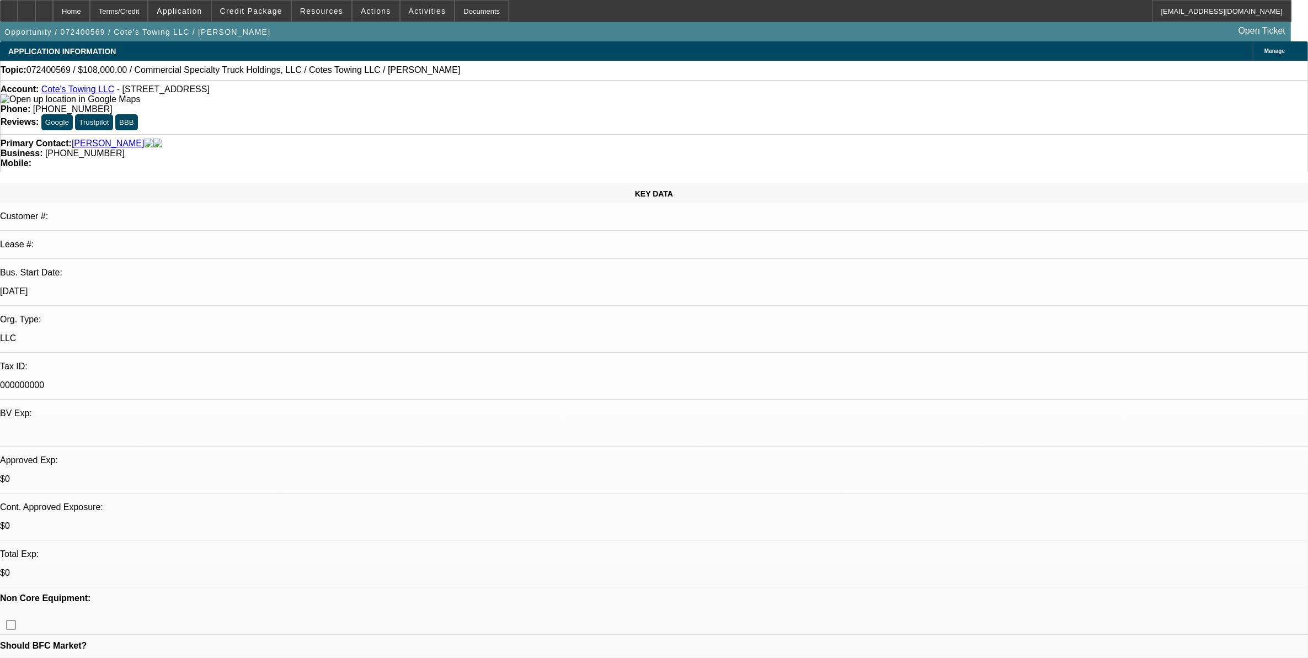
select select "6"
